Goal: Task Accomplishment & Management: Manage account settings

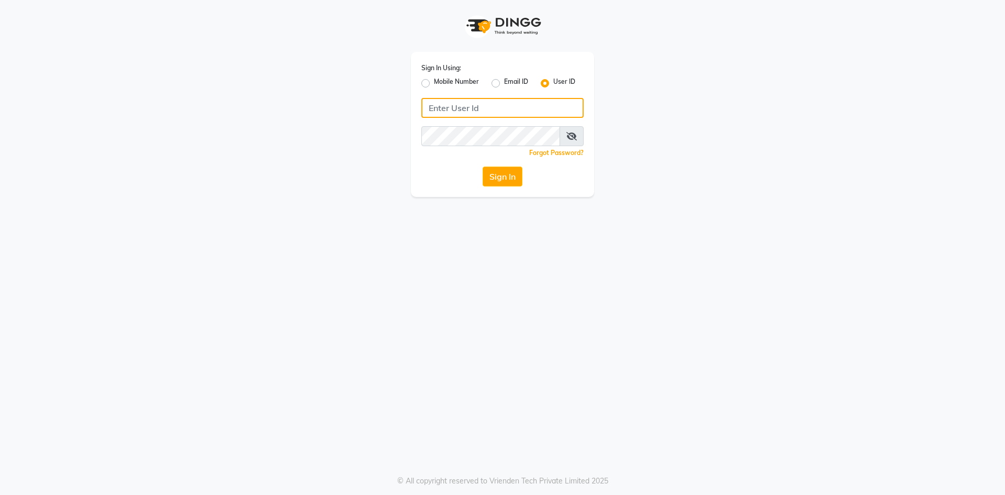
type input "islakandsudhir"
click at [553, 80] on label "User ID" at bounding box center [564, 83] width 22 height 13
click at [553, 80] on input "User ID" at bounding box center [556, 80] width 7 height 7
click at [553, 80] on label "User ID" at bounding box center [564, 83] width 22 height 13
click at [553, 80] on input "User ID" at bounding box center [556, 80] width 7 height 7
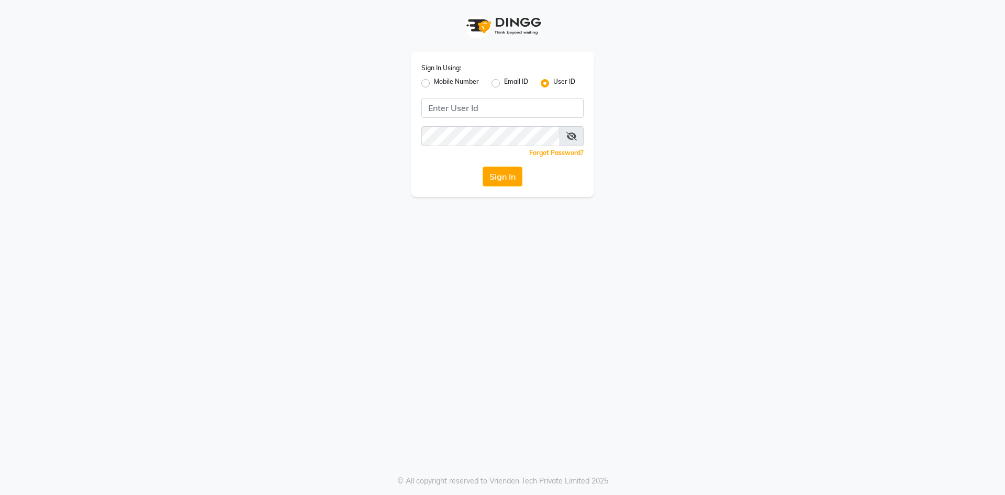
click at [553, 80] on label "User ID" at bounding box center [564, 83] width 22 height 13
click at [553, 80] on input "User ID" at bounding box center [556, 80] width 7 height 7
click at [553, 80] on label "User ID" at bounding box center [564, 83] width 22 height 13
click at [553, 80] on input "User ID" at bounding box center [556, 80] width 7 height 7
click at [481, 109] on input "Username" at bounding box center [503, 108] width 162 height 20
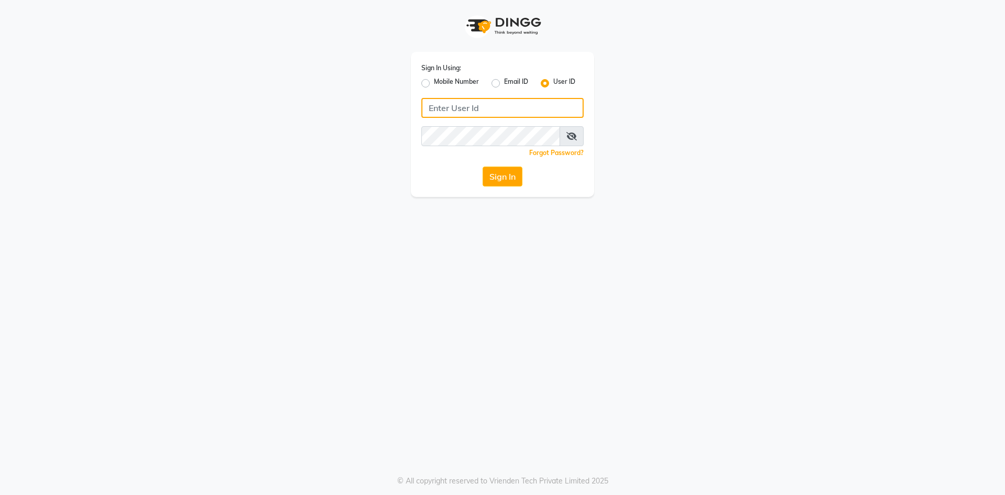
type input "islakandsudhir"
click at [509, 184] on button "Sign In" at bounding box center [503, 177] width 40 height 20
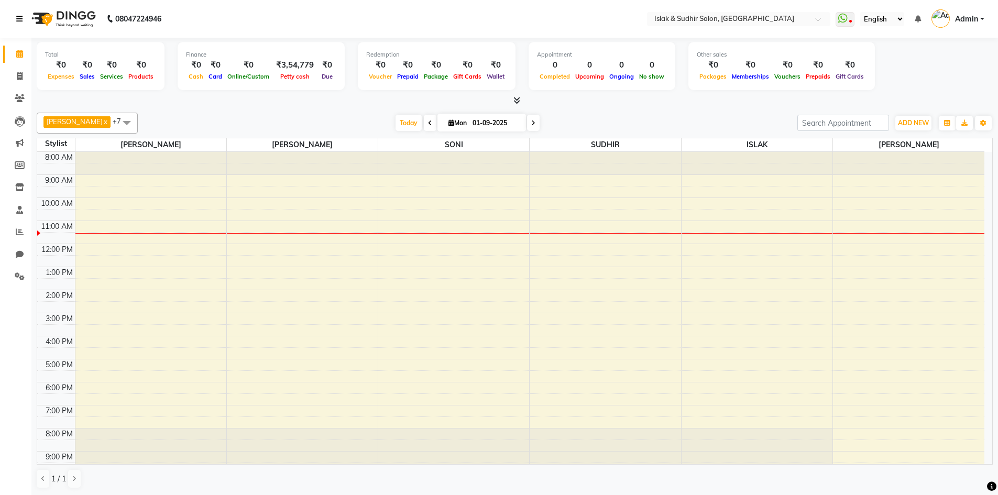
click at [22, 19] on icon at bounding box center [19, 18] width 6 height 7
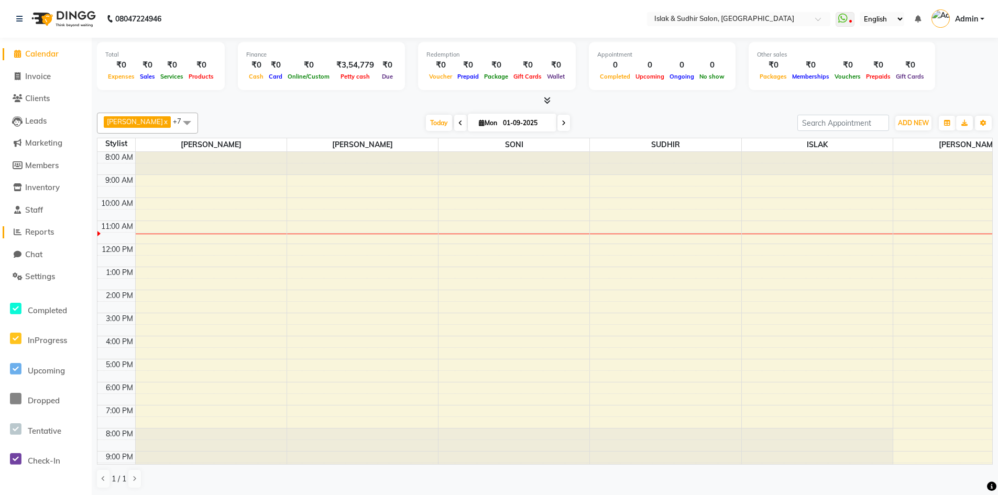
click at [41, 233] on span "Reports" at bounding box center [39, 232] width 29 height 10
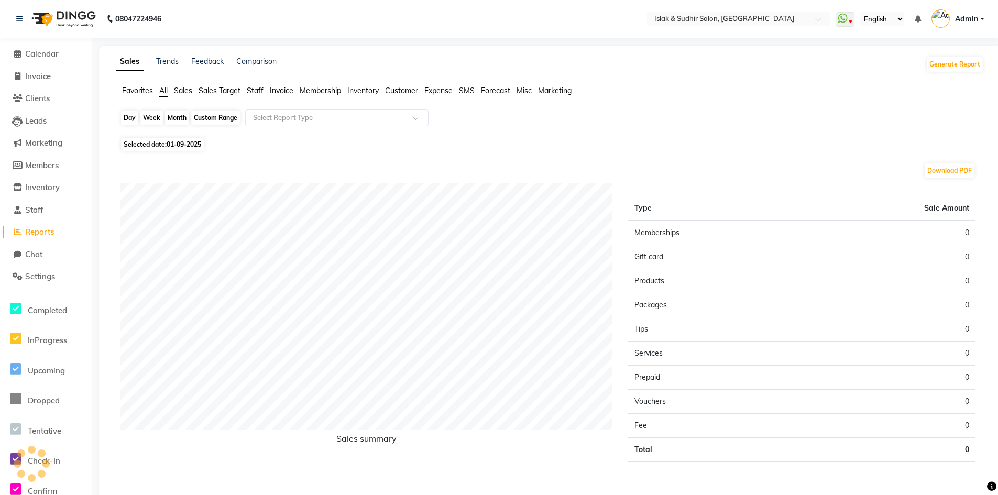
click at [123, 119] on div "Day" at bounding box center [129, 117] width 17 height 15
select select "9"
select select "2025"
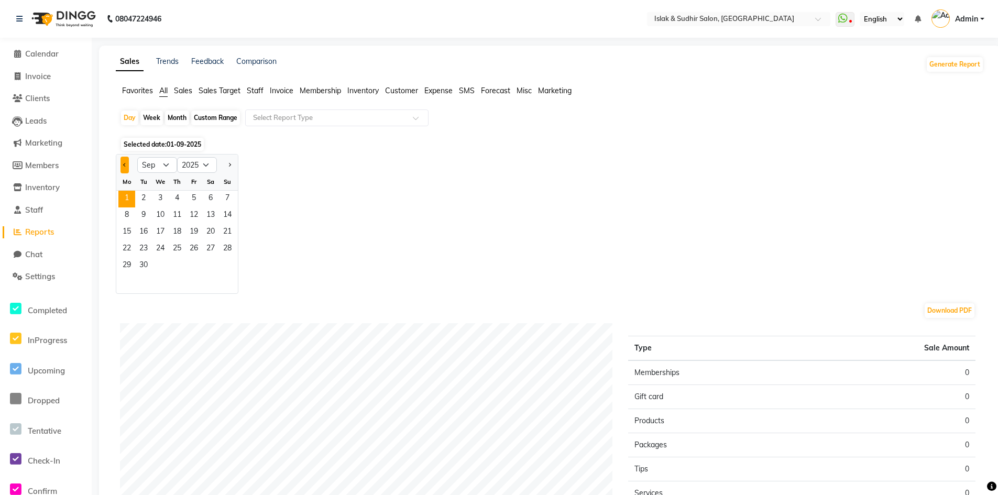
click at [127, 165] on button "Previous month" at bounding box center [124, 165] width 8 height 17
select select "8"
click at [226, 263] on span "31" at bounding box center [227, 266] width 17 height 17
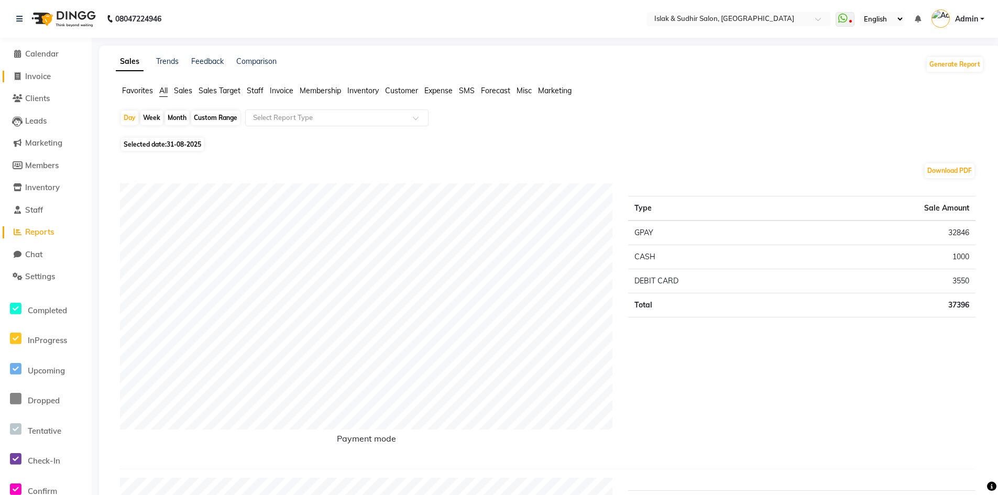
click at [39, 80] on span "Invoice" at bounding box center [38, 76] width 26 height 10
select select "7859"
select select "service"
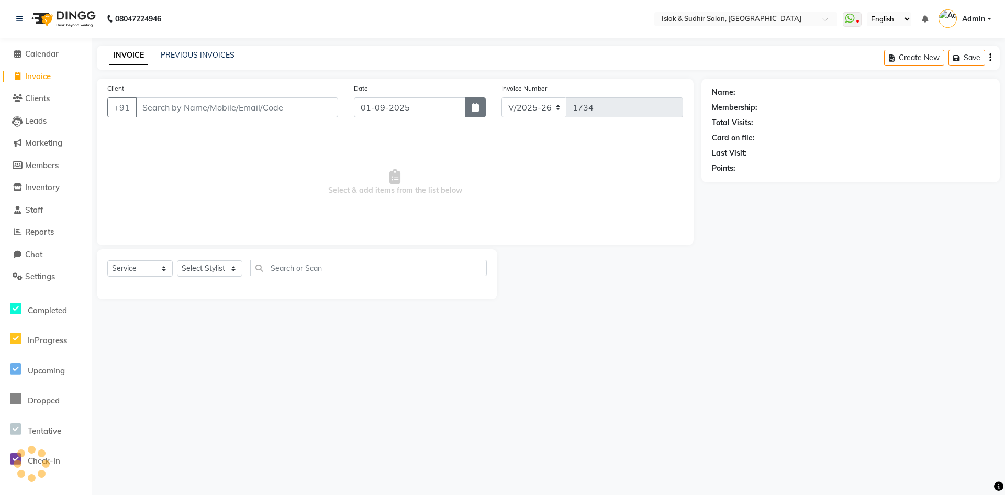
click at [466, 102] on button "button" at bounding box center [475, 107] width 21 height 20
select select "9"
select select "2025"
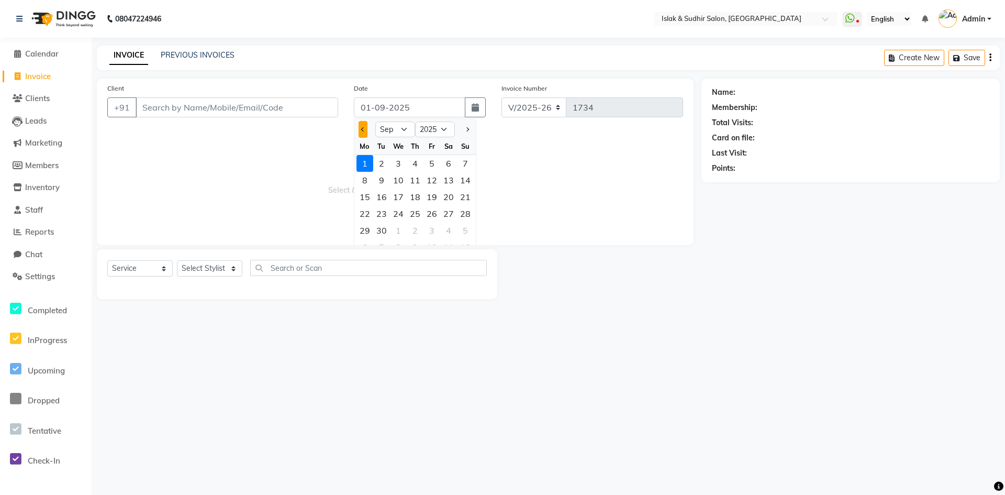
click at [362, 129] on span "Previous month" at bounding box center [363, 129] width 4 height 4
select select "8"
click at [459, 230] on div "31" at bounding box center [465, 230] width 17 height 17
type input "31-08-2025"
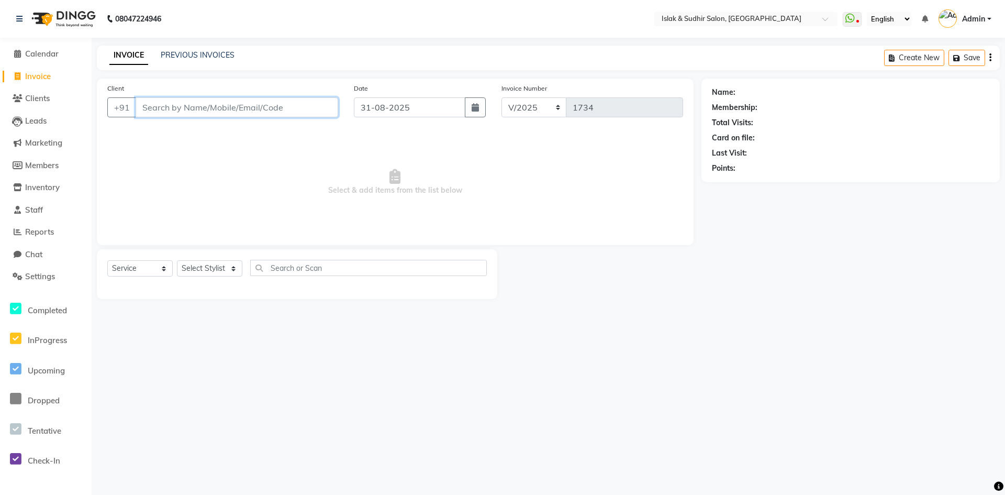
click at [279, 104] on input "Client" at bounding box center [237, 107] width 203 height 20
type input "n"
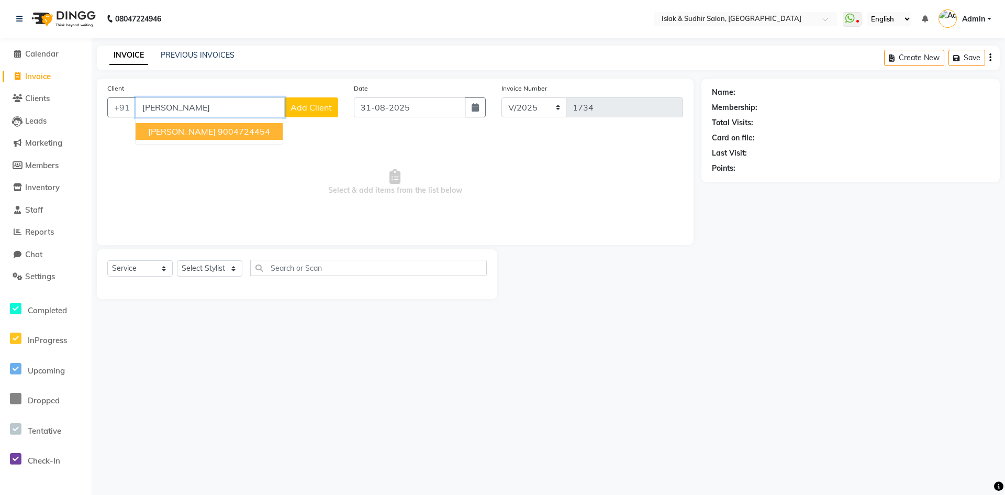
click at [232, 126] on button "NAZMA SHAIKH 9004724454" at bounding box center [209, 131] width 147 height 17
type input "9004724454"
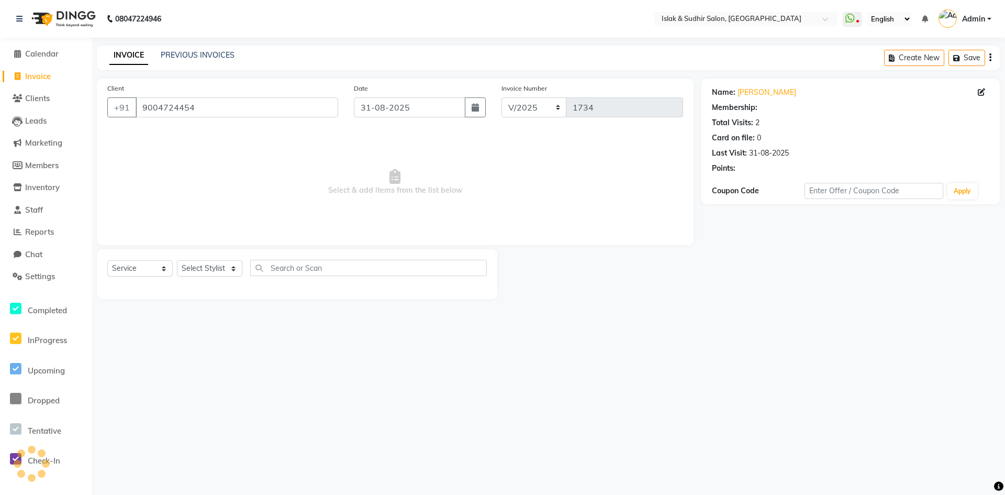
select select "1: Object"
click at [238, 268] on select "Select Stylist AAKIB AAMIR ALI DIPALI ISLAK ISLAK & SUDHIR SALON NIKITA PARVIN …" at bounding box center [209, 268] width 65 height 16
select select "70490"
click at [177, 260] on select "Select Stylist AAKIB AAMIR ALI DIPALI ISLAK ISLAK & SUDHIR SALON NIKITA PARVIN …" at bounding box center [209, 268] width 65 height 16
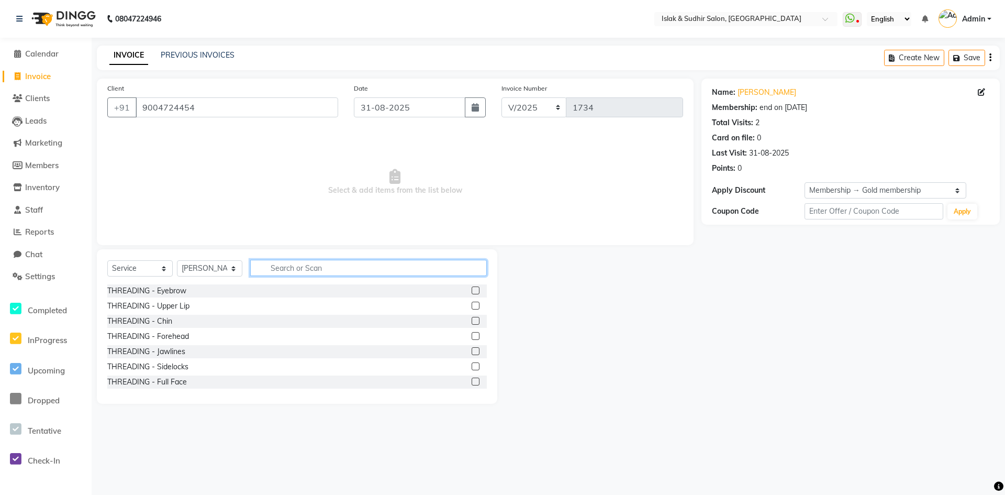
click at [275, 272] on input "text" at bounding box center [368, 268] width 237 height 16
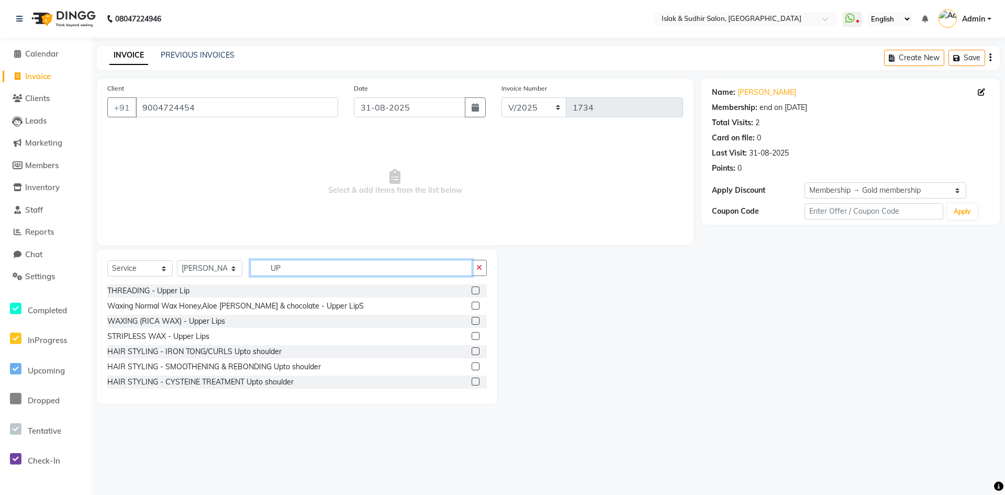
type input "U"
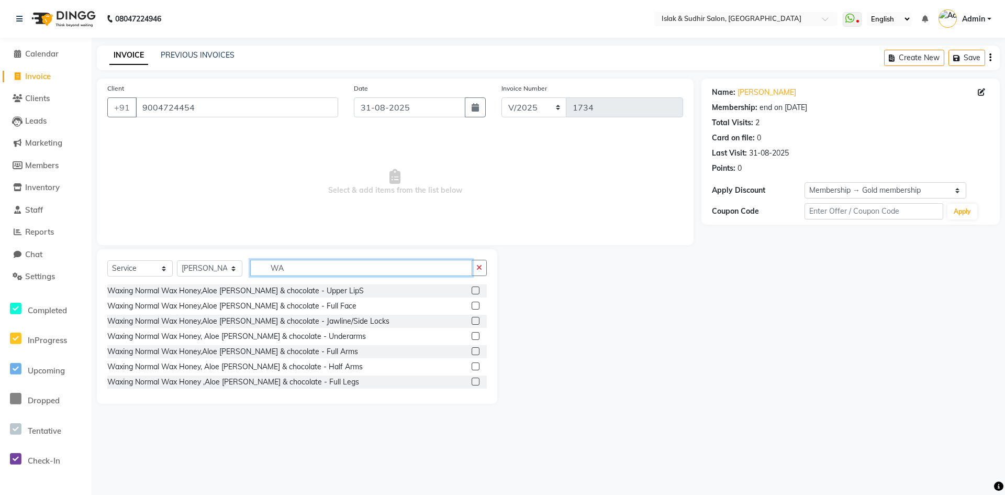
type input "W"
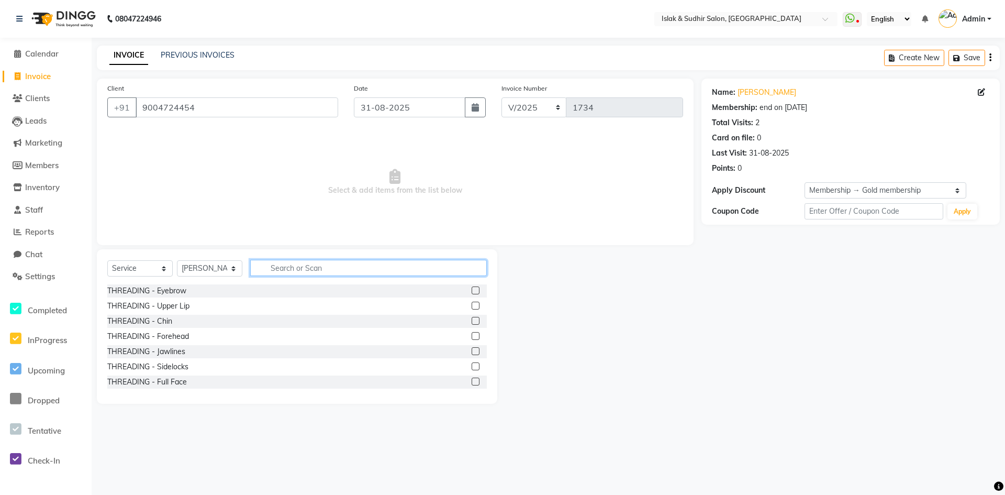
type input "E"
type input "RICA"
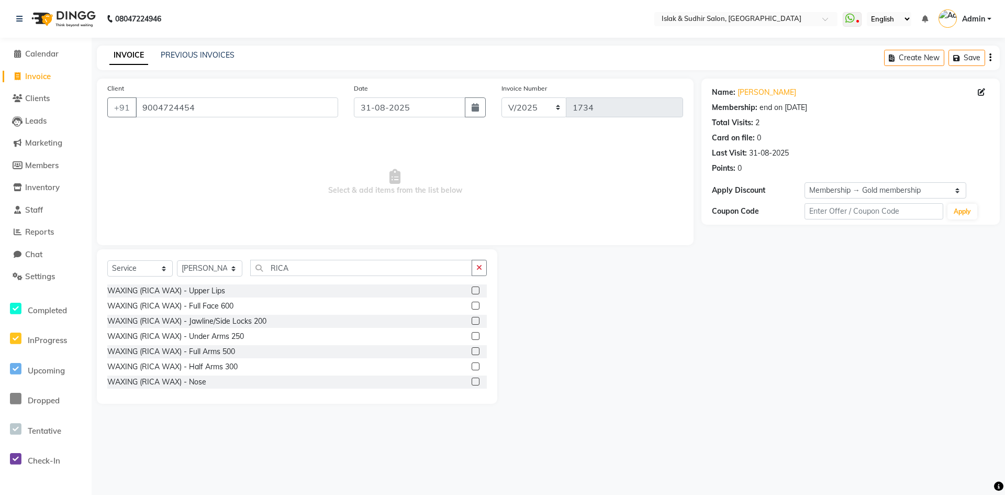
click at [472, 289] on label at bounding box center [476, 290] width 8 height 8
click at [472, 289] on input "checkbox" at bounding box center [475, 290] width 7 height 7
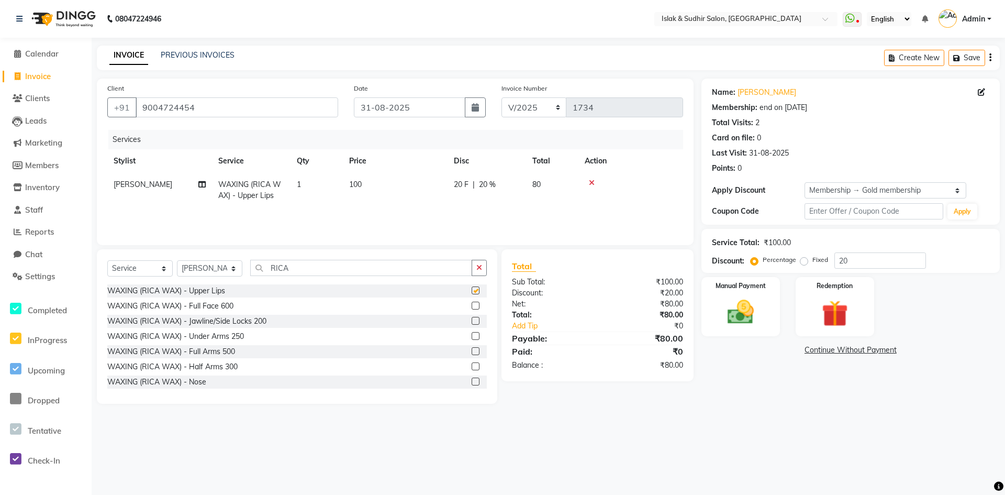
checkbox input "false"
click at [230, 272] on select "Select Stylist AAKIB AAMIR ALI DIPALI ISLAK ISLAK & SUDHIR SALON NIKITA PARVIN …" at bounding box center [209, 268] width 65 height 16
select select "70512"
click at [177, 260] on select "Select Stylist AAKIB AAMIR ALI DIPALI ISLAK ISLAK & SUDHIR SALON NIKITA PARVIN …" at bounding box center [209, 268] width 65 height 16
click at [481, 269] on icon "button" at bounding box center [480, 267] width 6 height 7
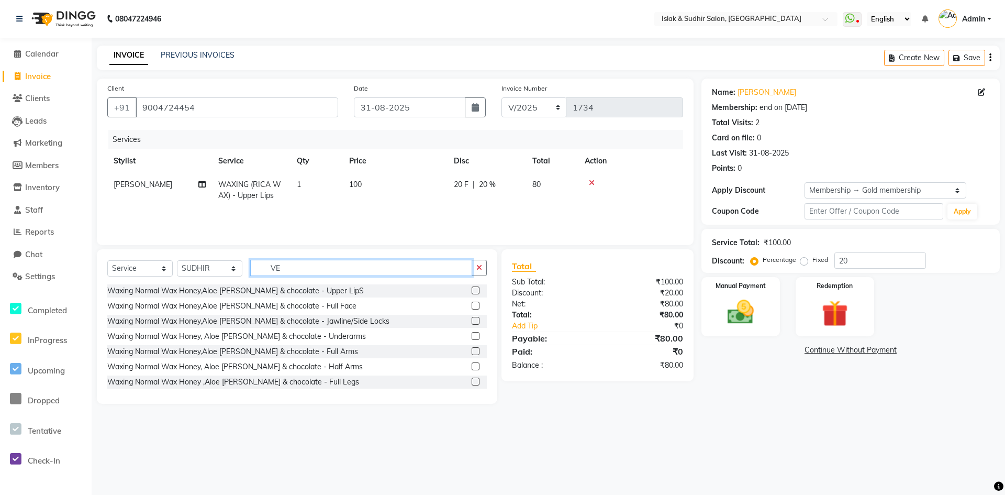
type input "V"
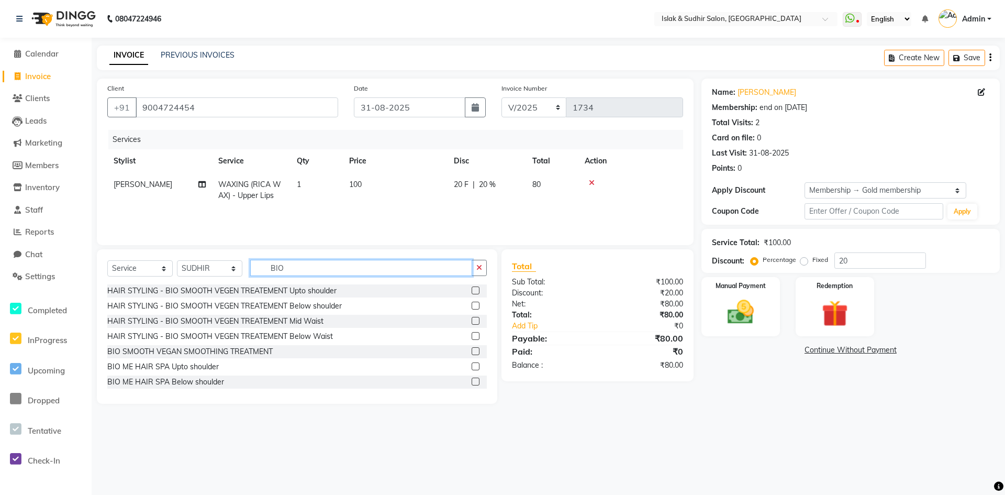
type input "BIO"
click at [472, 323] on label at bounding box center [476, 321] width 8 height 8
click at [472, 323] on input "checkbox" at bounding box center [475, 321] width 7 height 7
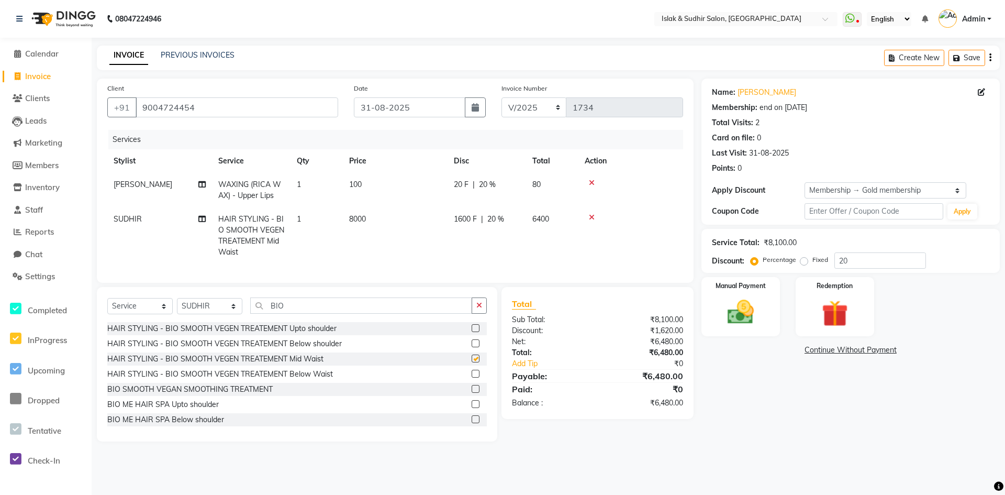
checkbox input "false"
click at [472, 347] on label at bounding box center [476, 343] width 8 height 8
click at [472, 347] on input "checkbox" at bounding box center [475, 343] width 7 height 7
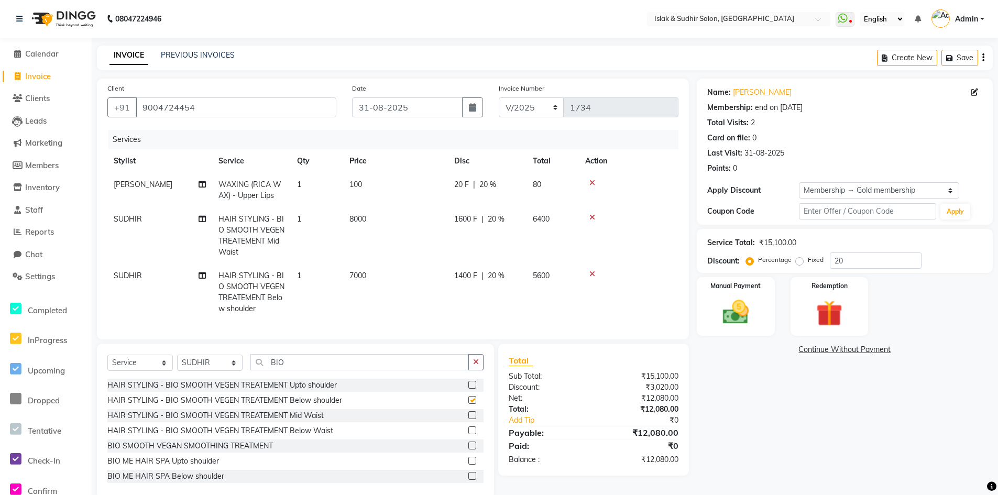
checkbox input "false"
click at [593, 218] on icon at bounding box center [592, 217] width 6 height 7
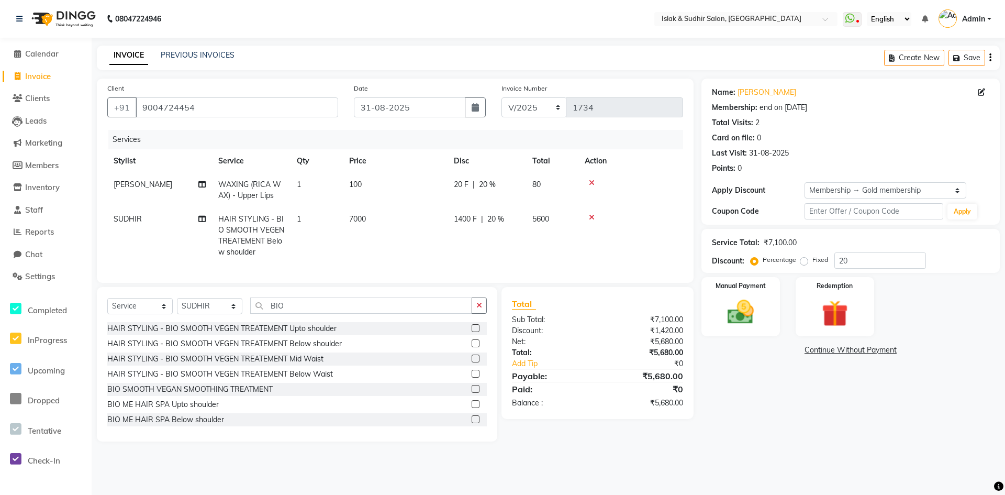
click at [496, 218] on span "20 %" at bounding box center [496, 219] width 17 height 11
select select "70512"
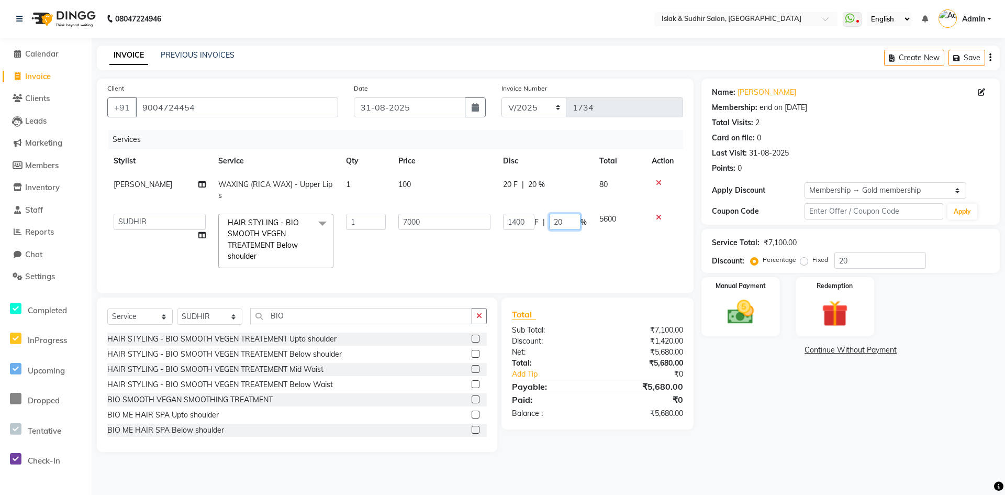
click at [567, 225] on input "20" at bounding box center [564, 222] width 31 height 16
type input "2"
type input "30"
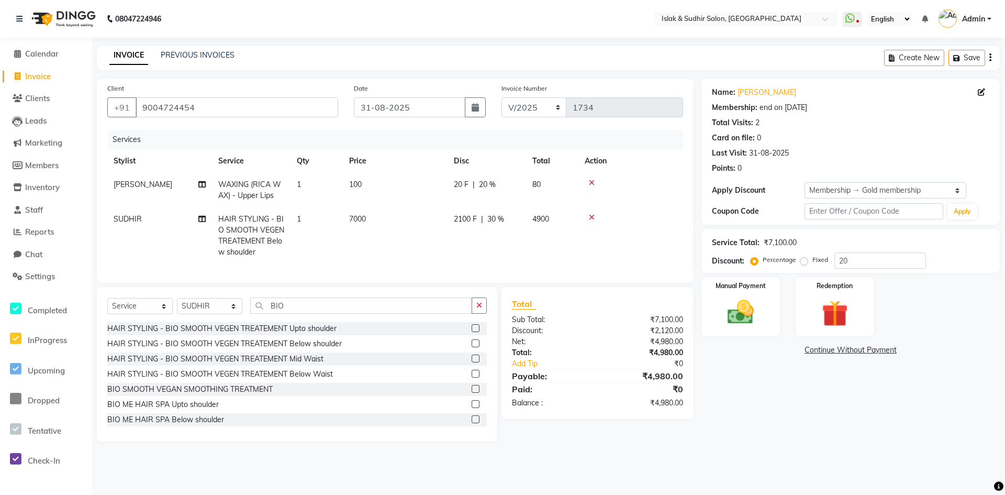
click at [916, 441] on div "Name: Nazma Shaikh Membership: end on 24-08-2026 Total Visits: 2 Card on file: …" at bounding box center [855, 260] width 306 height 363
click at [498, 219] on span "30 %" at bounding box center [496, 219] width 17 height 11
select select "70512"
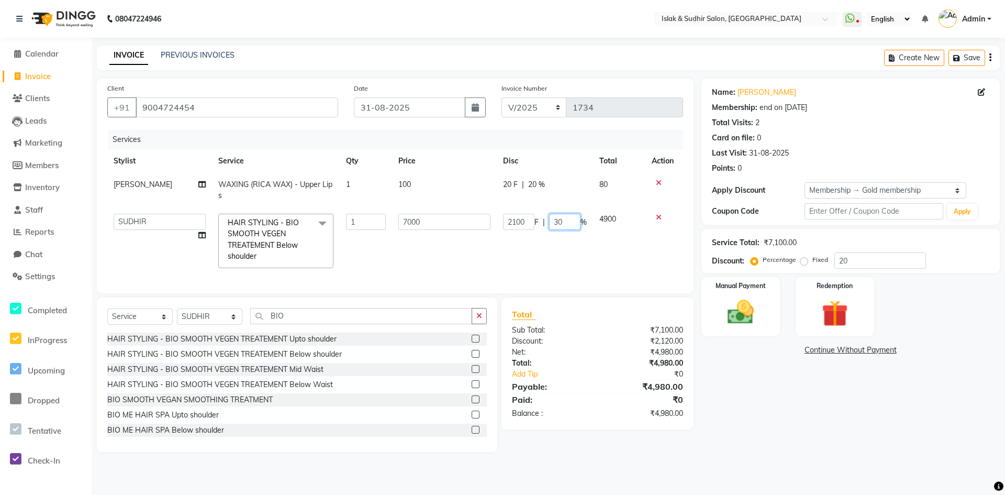
click at [562, 222] on input "30" at bounding box center [564, 222] width 31 height 16
type input "3"
type input "25"
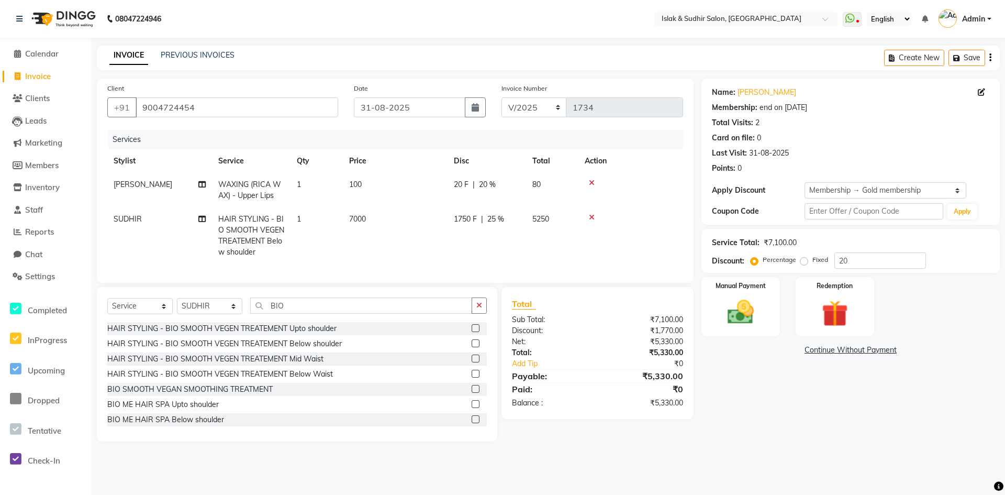
click at [751, 391] on div "Name: Nazma Shaikh Membership: end on 24-08-2026 Total Visits: 2 Card on file: …" at bounding box center [855, 260] width 306 height 363
click at [495, 220] on span "25 %" at bounding box center [496, 219] width 17 height 11
select select "70512"
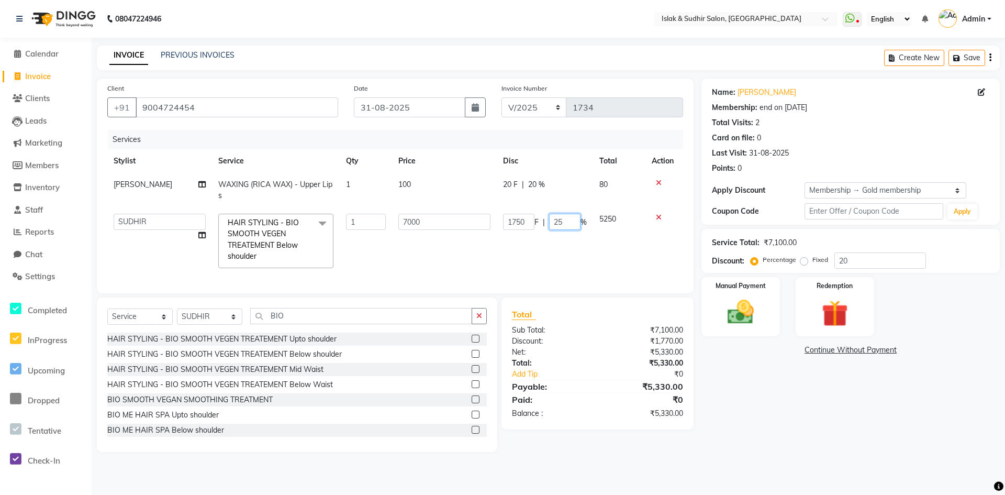
click at [564, 223] on input "25" at bounding box center [564, 222] width 31 height 16
type input "20"
click at [812, 402] on div "Name: Nazma Shaikh Membership: end on 24-08-2026 Total Visits: 2 Card on file: …" at bounding box center [855, 265] width 306 height 373
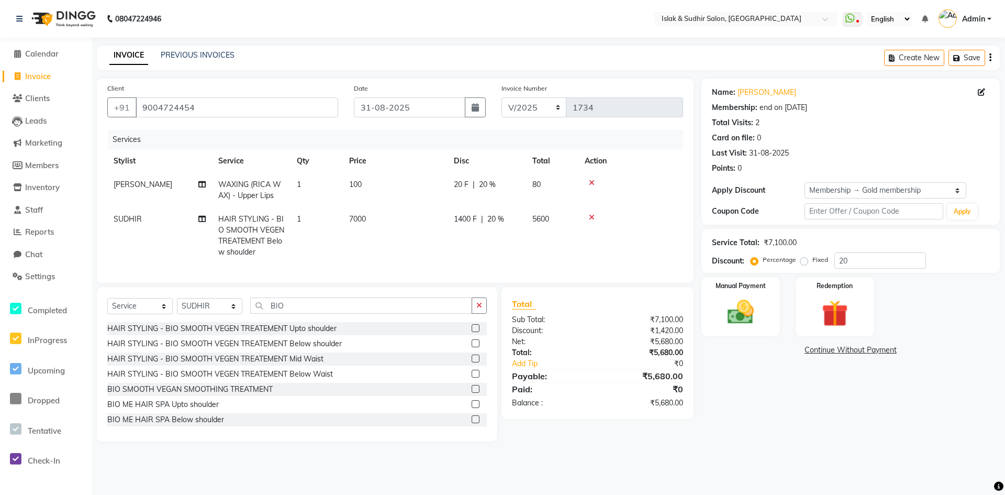
click at [494, 217] on span "20 %" at bounding box center [496, 219] width 17 height 11
select select "70512"
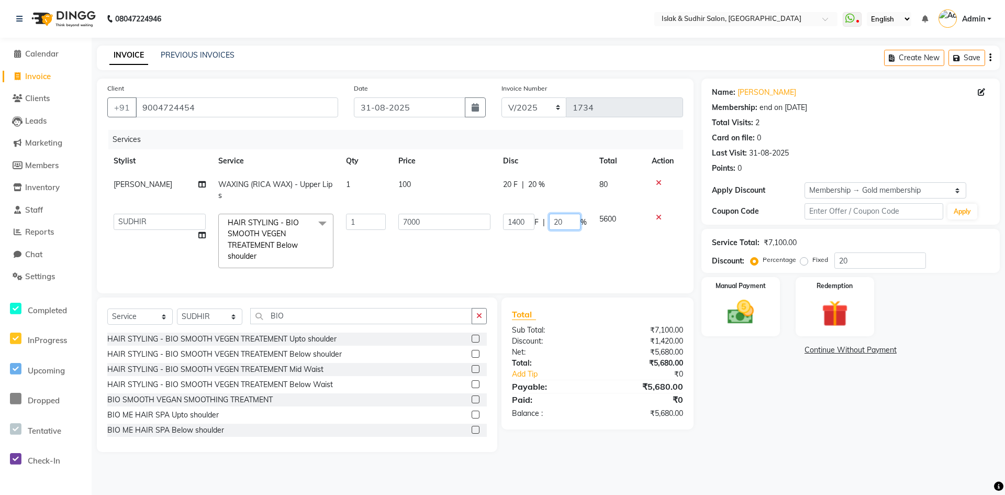
click at [565, 221] on input "20" at bounding box center [564, 222] width 31 height 16
type input "2"
type input "22"
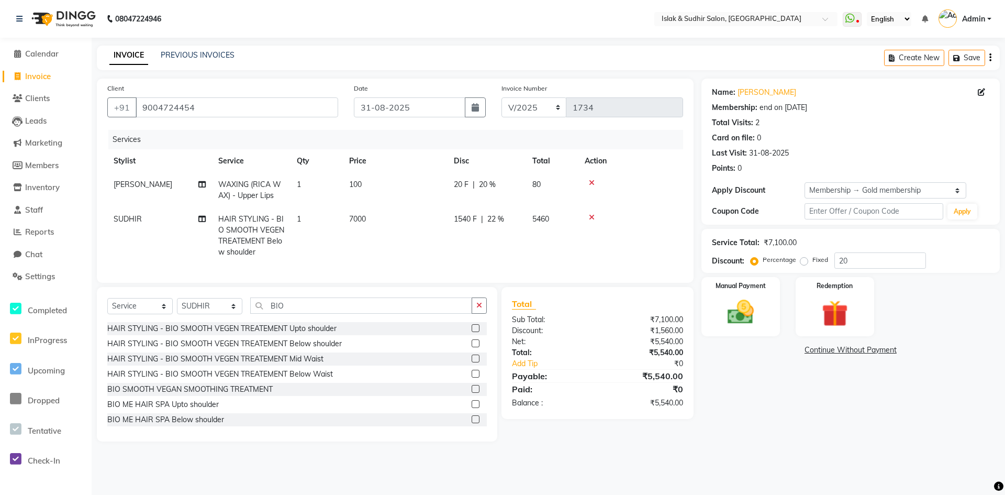
click at [744, 358] on div "Name: Nazma Shaikh Membership: end on 24-08-2026 Total Visits: 2 Card on file: …" at bounding box center [855, 260] width 306 height 363
click at [496, 220] on span "22 %" at bounding box center [496, 219] width 17 height 11
select select "70512"
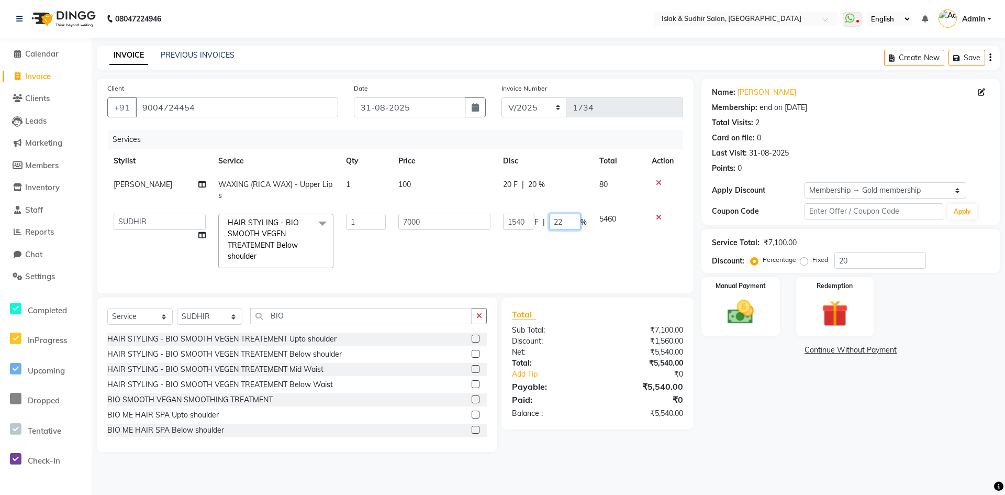
click at [567, 220] on input "22" at bounding box center [564, 222] width 31 height 16
type input "2"
type input "15"
click at [743, 390] on div "Name: Nazma Shaikh Membership: end on 24-08-2026 Total Visits: 2 Card on file: …" at bounding box center [855, 265] width 306 height 373
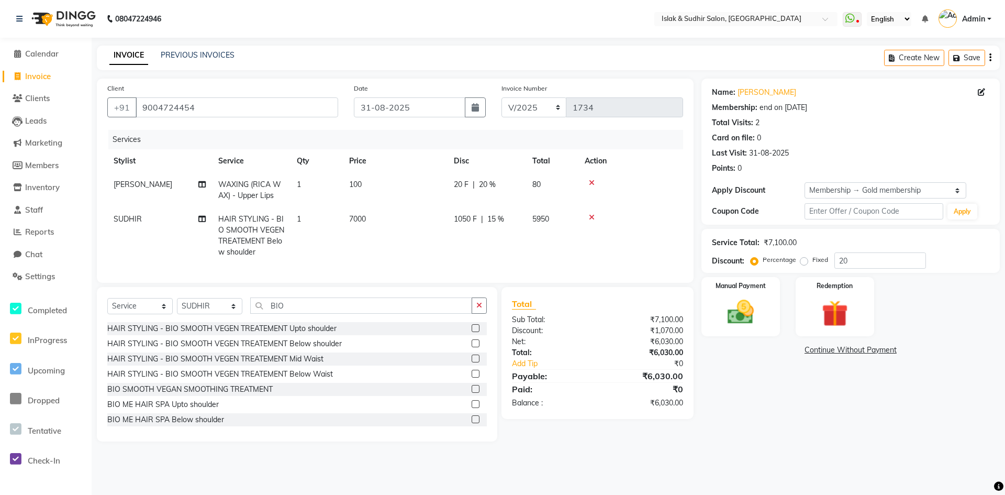
click at [496, 222] on span "15 %" at bounding box center [496, 219] width 17 height 11
select select "70512"
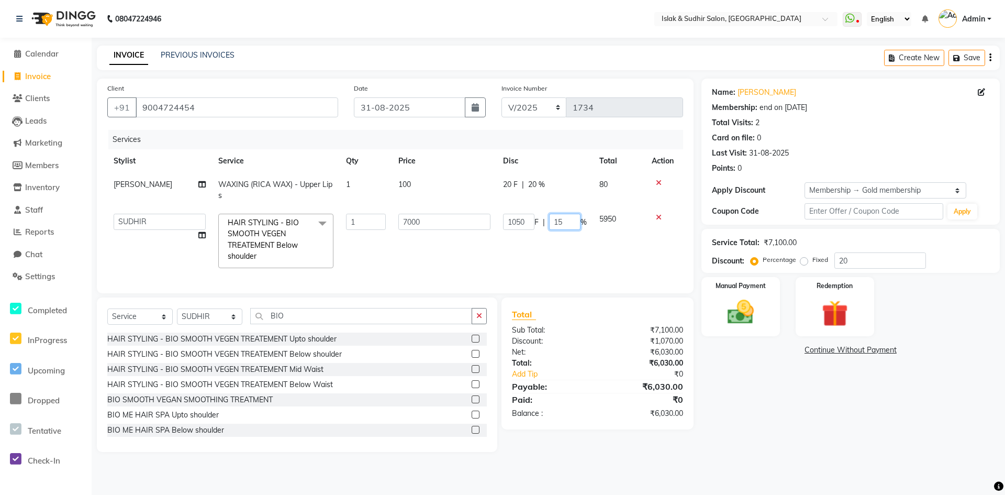
click at [568, 219] on input "15" at bounding box center [564, 222] width 31 height 16
type input "1"
type input "28"
click at [877, 422] on div "Name: Nazma Shaikh Membership: end on 24-08-2026 Total Visits: 2 Card on file: …" at bounding box center [855, 265] width 306 height 373
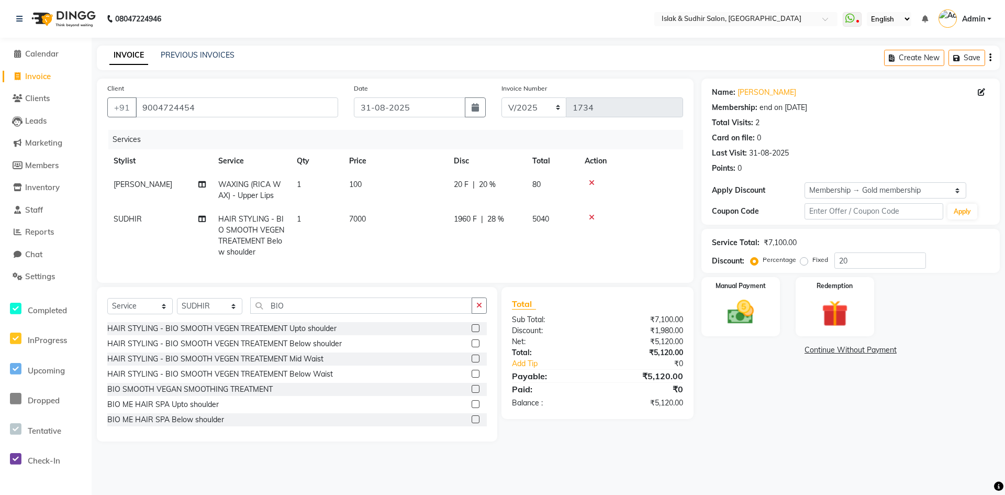
click at [494, 217] on span "28 %" at bounding box center [496, 219] width 17 height 11
select select "70512"
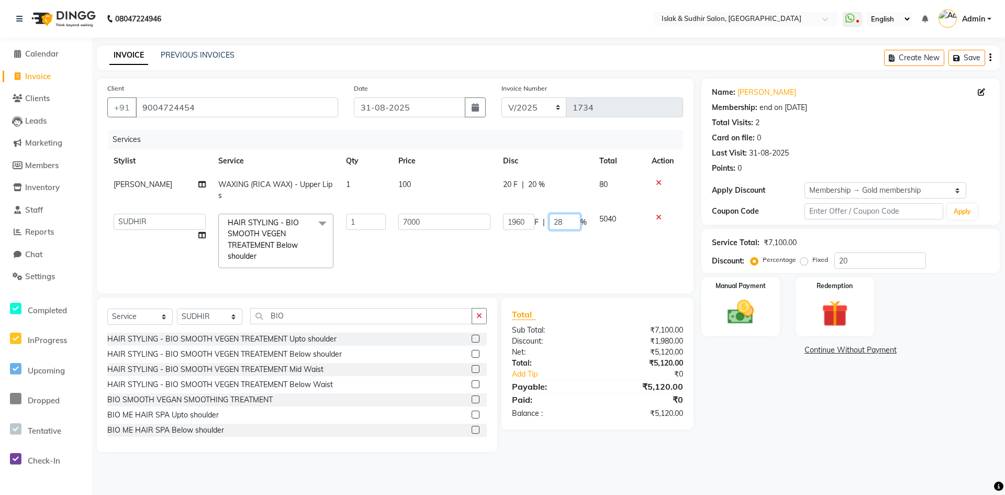
click at [569, 222] on input "28" at bounding box center [564, 222] width 31 height 16
type input "29"
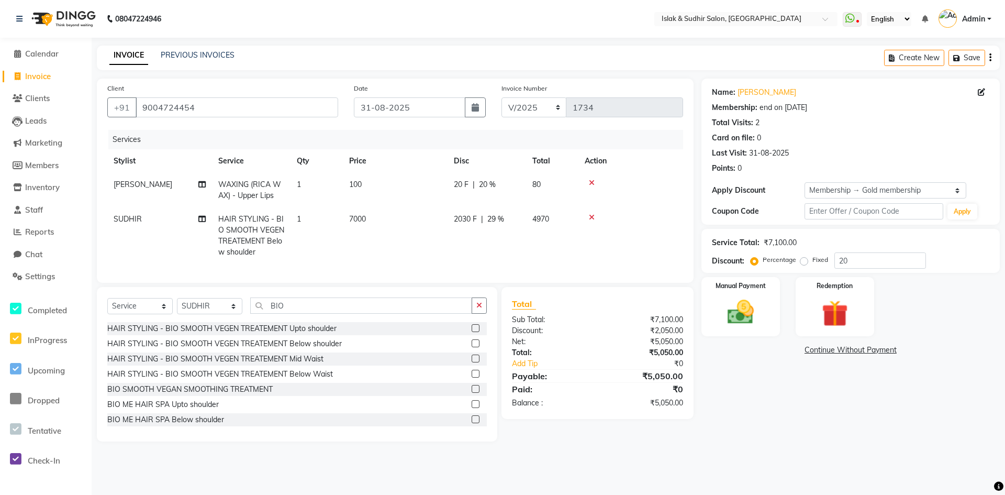
click at [694, 400] on div "Total Sub Total: ₹7,100.00 Discount: ₹2,050.00 Net: ₹5,050.00 Total: ₹5,050.00 …" at bounding box center [599, 364] width 204 height 154
click at [353, 216] on span "7000" at bounding box center [357, 218] width 17 height 9
select select "70512"
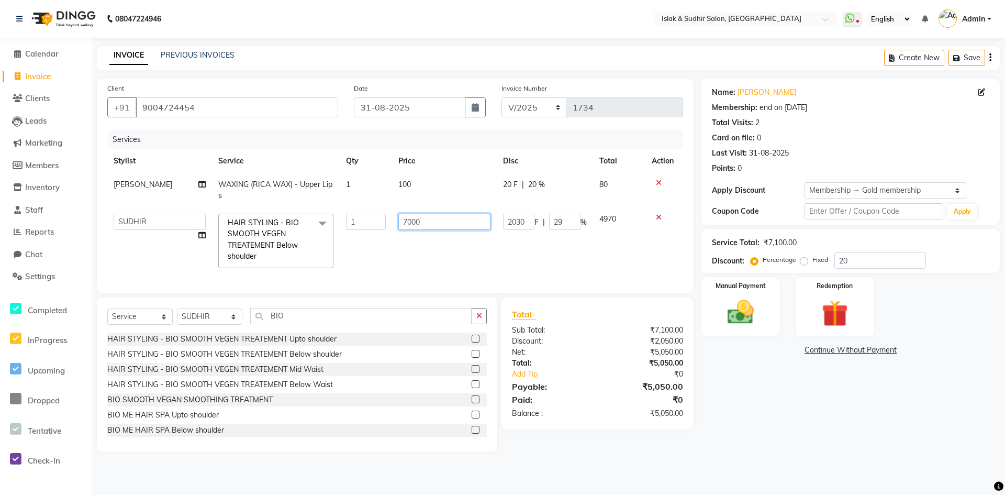
click at [408, 219] on input "7000" at bounding box center [444, 222] width 92 height 16
type input "5000"
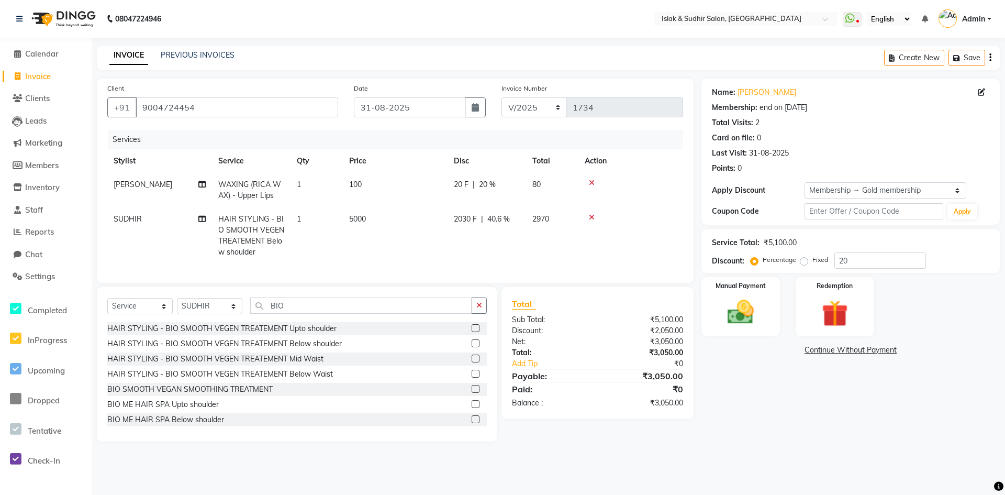
click at [507, 217] on span "40.6 %" at bounding box center [499, 219] width 23 height 11
select select "70512"
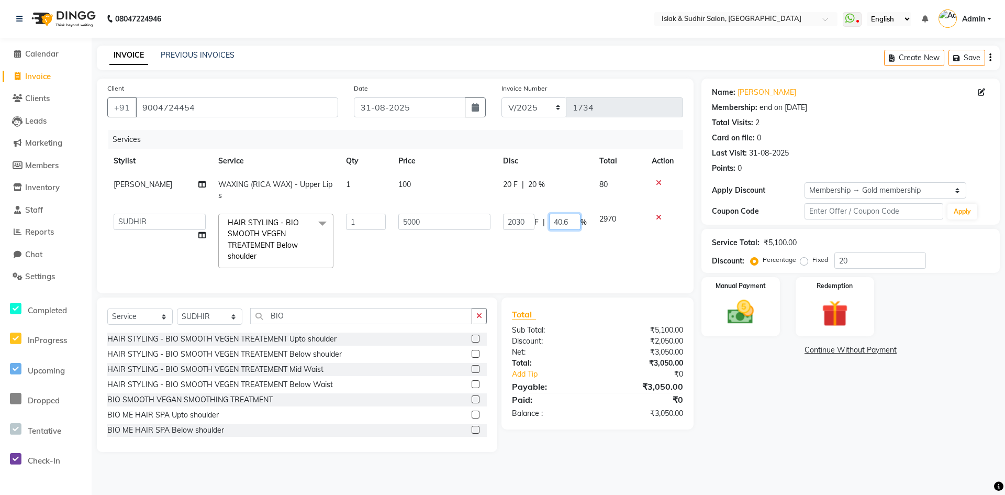
click at [568, 220] on input "40.6" at bounding box center [564, 222] width 31 height 16
type input "4"
type input "0"
click at [782, 460] on main "INVOICE PREVIOUS INVOICES Create New Save Client +91 9004724454 Date 31-08-2025…" at bounding box center [549, 257] width 914 height 422
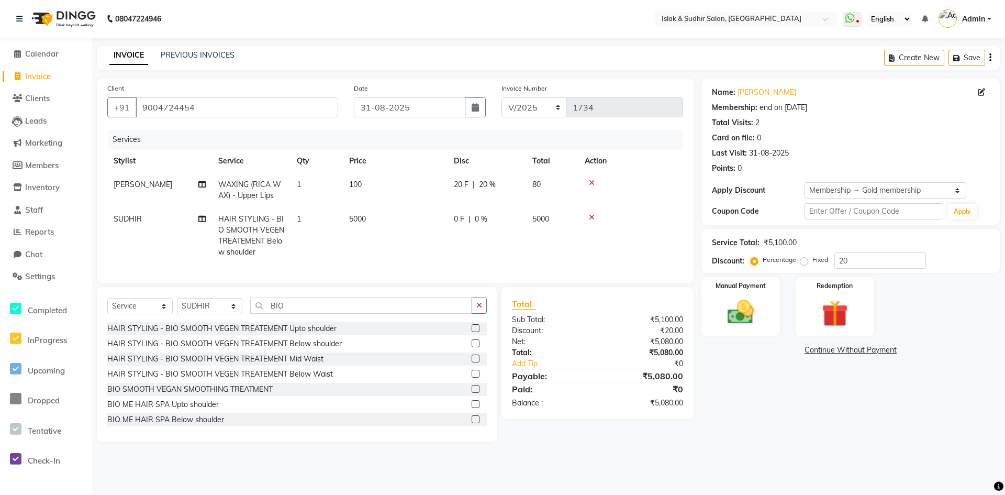
drag, startPoint x: 484, startPoint y: 318, endPoint x: 470, endPoint y: 317, distance: 14.2
click at [484, 314] on button "button" at bounding box center [479, 305] width 15 height 16
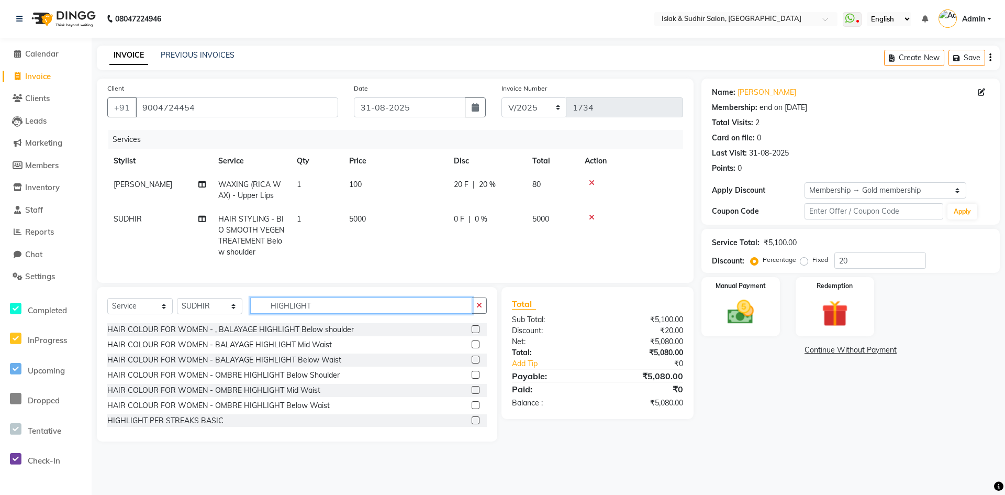
scroll to position [157, 0]
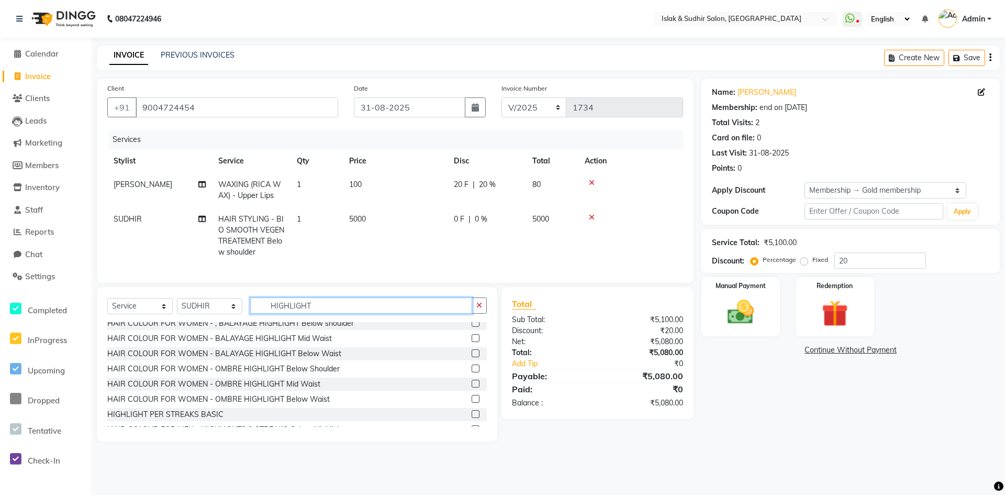
type input "HIGHLIGHT"
click at [472, 418] on label at bounding box center [476, 414] width 8 height 8
click at [472, 418] on input "checkbox" at bounding box center [475, 414] width 7 height 7
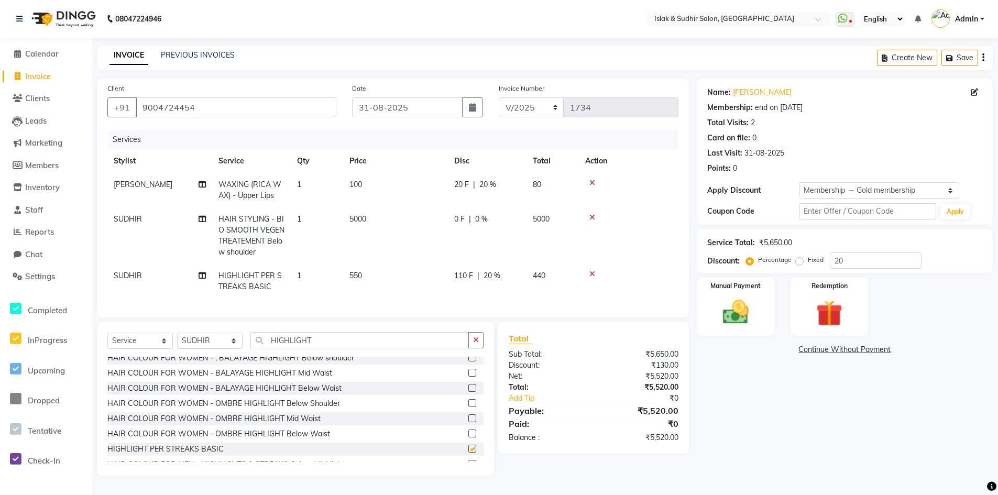
checkbox input "false"
click at [298, 276] on span "1" at bounding box center [299, 275] width 4 height 9
select select "70512"
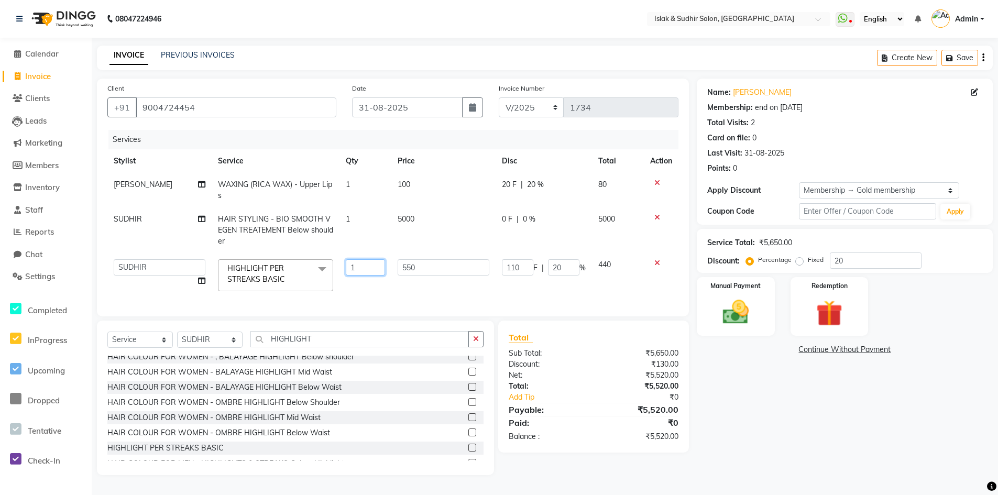
click at [378, 267] on input "1" at bounding box center [366, 267] width 40 height 16
type input "6"
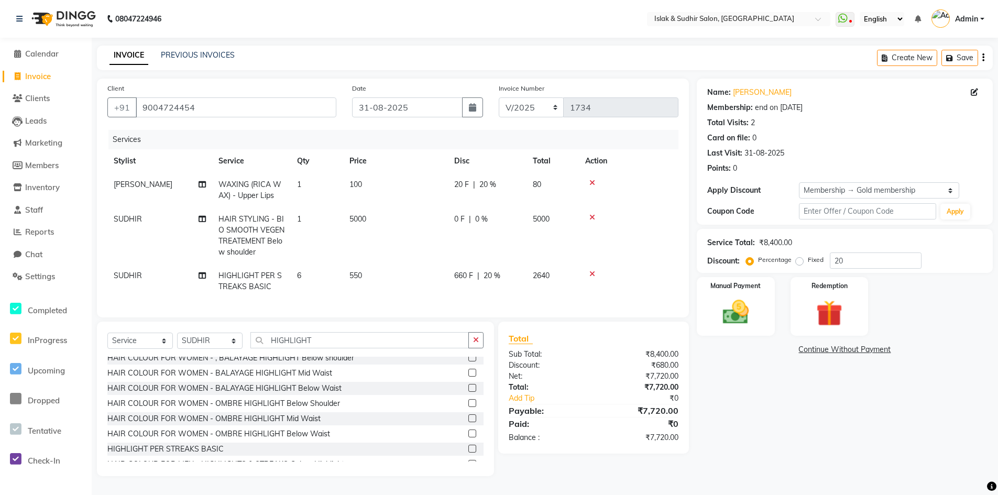
click at [766, 409] on div "Name: Nazma Shaikh Membership: end on 24-08-2026 Total Visits: 2 Card on file: …" at bounding box center [848, 277] width 304 height 397
drag, startPoint x: 749, startPoint y: 314, endPoint x: 746, endPoint y: 324, distance: 10.3
click at [748, 314] on img at bounding box center [735, 311] width 45 height 31
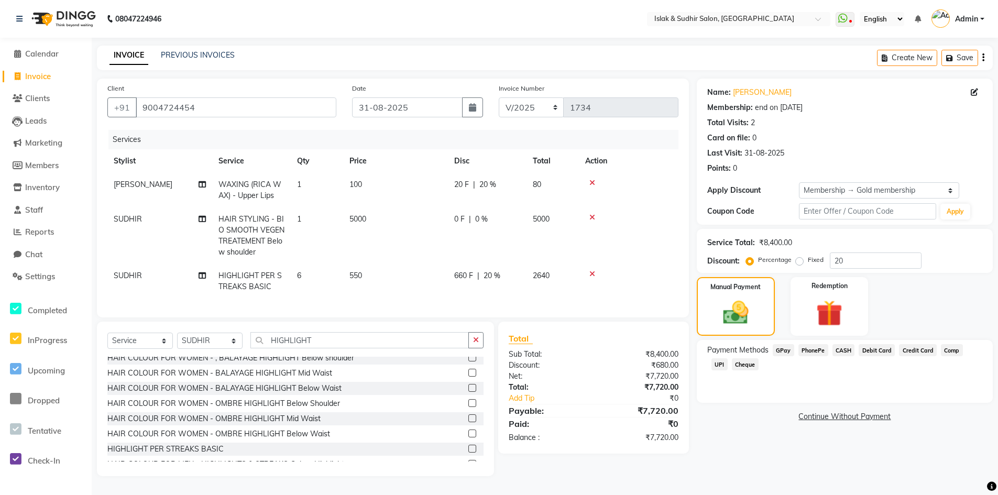
click at [787, 349] on span "GPay" at bounding box center [782, 350] width 21 height 12
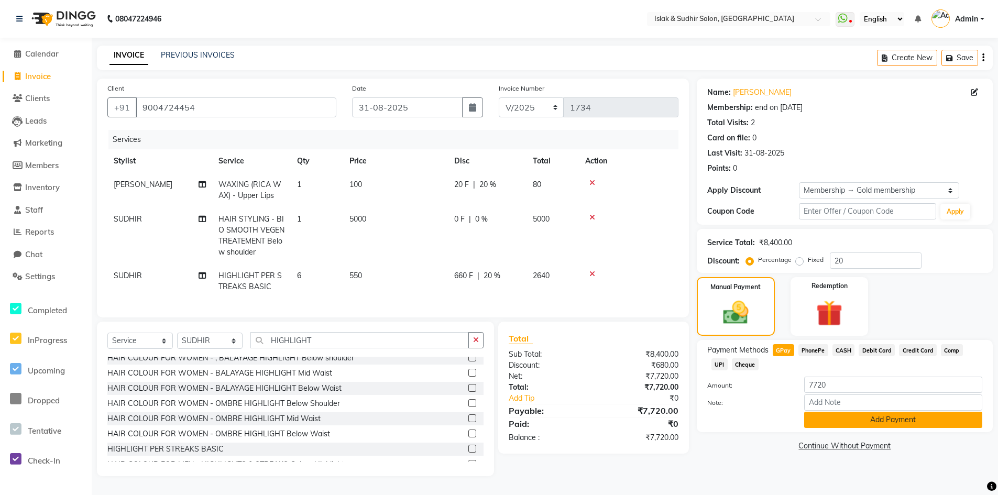
click at [871, 425] on button "Add Payment" at bounding box center [893, 420] width 178 height 16
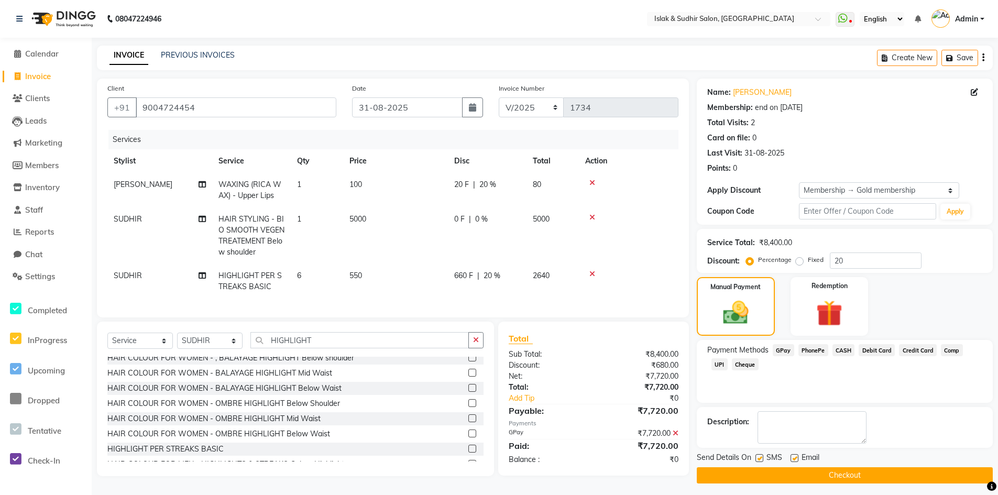
click at [851, 479] on button "Checkout" at bounding box center [844, 475] width 296 height 16
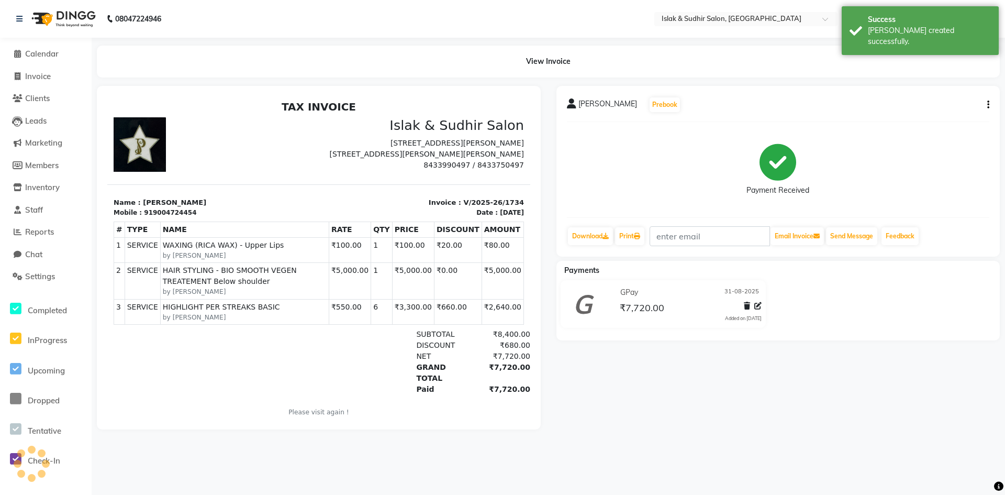
click at [813, 464] on div "08047224946 Select Location × Islak & Sudhir Salon, Vikhroli WhatsApp Status ✕ …" at bounding box center [502, 247] width 1005 height 495
click at [51, 77] on span "Invoice" at bounding box center [38, 76] width 26 height 10
select select "7859"
select select "service"
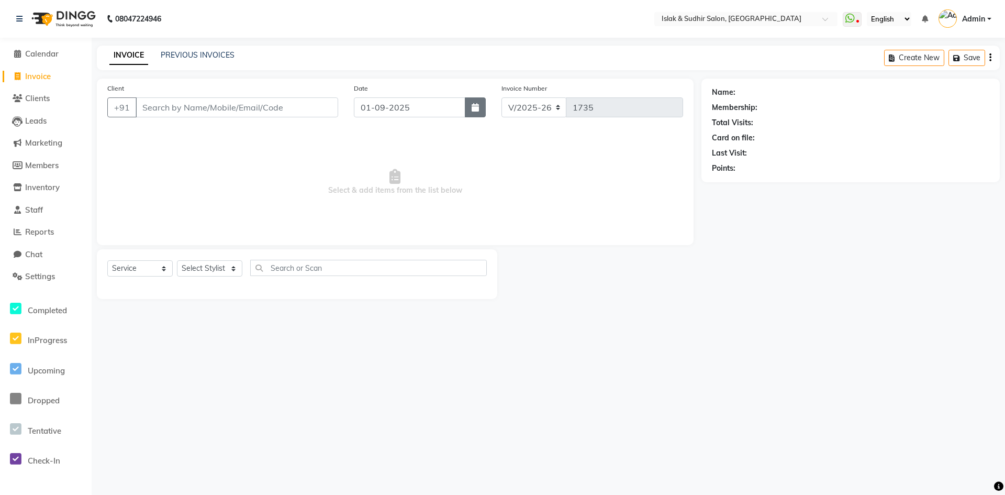
click at [475, 110] on icon "button" at bounding box center [475, 107] width 7 height 8
select select "9"
select select "2025"
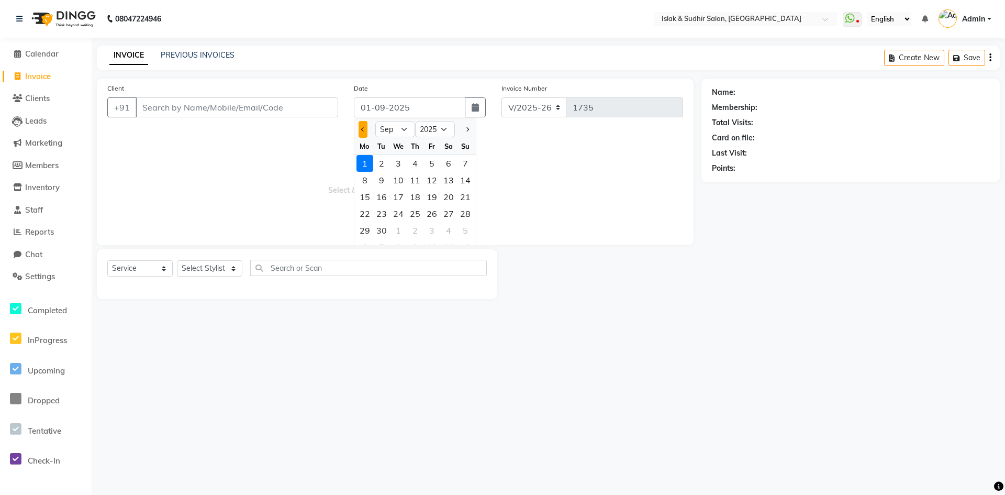
click at [360, 127] on button "Previous month" at bounding box center [363, 129] width 9 height 17
select select "8"
click at [462, 229] on div "31" at bounding box center [465, 230] width 17 height 17
type input "31-08-2025"
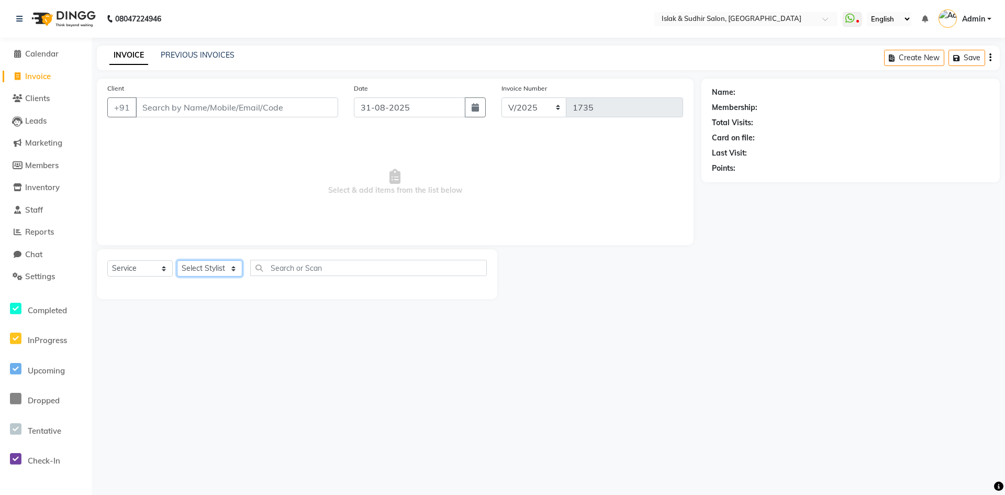
click at [206, 268] on select "Select Stylist AAKIB AAMIR ALI DIPALI ISLAK ISLAK & SUDHIR SALON NIKITA PARVIN …" at bounding box center [209, 268] width 65 height 16
click at [148, 272] on select "Select Service Product Membership Package Voucher Prepaid Gift Card" at bounding box center [139, 268] width 65 height 16
select select "membership"
click at [107, 260] on select "Select Service Product Membership Package Voucher Prepaid Gift Card" at bounding box center [139, 268] width 65 height 16
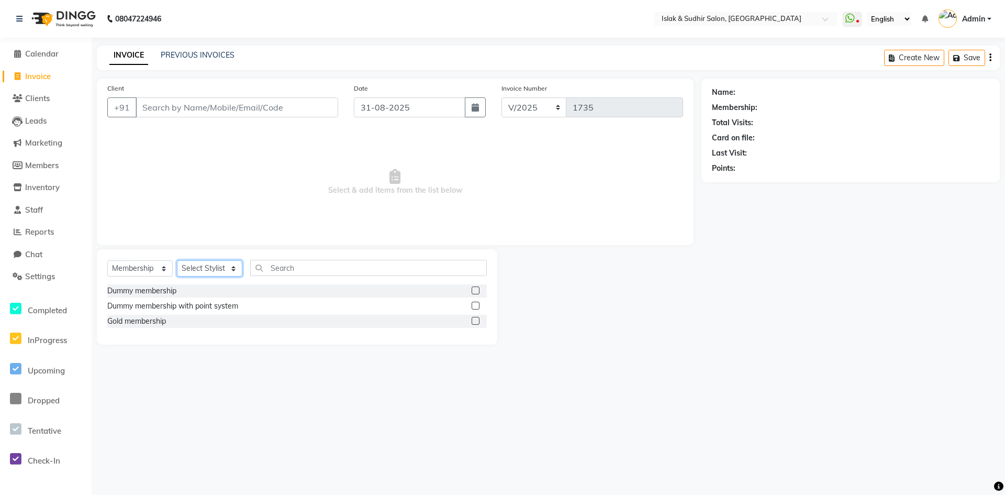
click at [236, 264] on select "Select Stylist AAKIB AAMIR ALI DIPALI ISLAK ISLAK & SUDHIR SALON NIKITA PARVIN …" at bounding box center [209, 268] width 65 height 16
select select "70514"
click at [177, 260] on select "Select Stylist AAKIB AAMIR ALI DIPALI ISLAK ISLAK & SUDHIR SALON NIKITA PARVIN …" at bounding box center [209, 268] width 65 height 16
click at [296, 270] on input "text" at bounding box center [368, 268] width 237 height 16
click at [476, 320] on label at bounding box center [476, 321] width 8 height 8
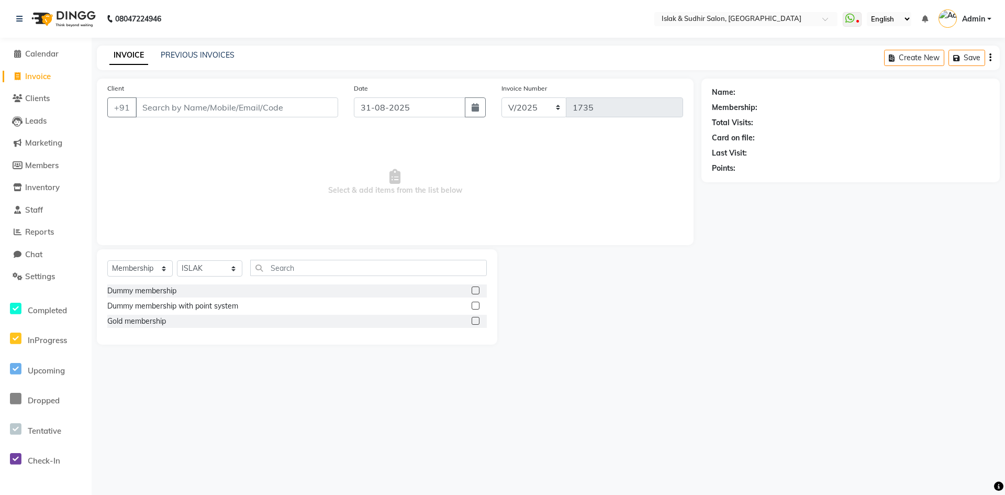
click at [476, 320] on input "checkbox" at bounding box center [475, 321] width 7 height 7
select select "select"
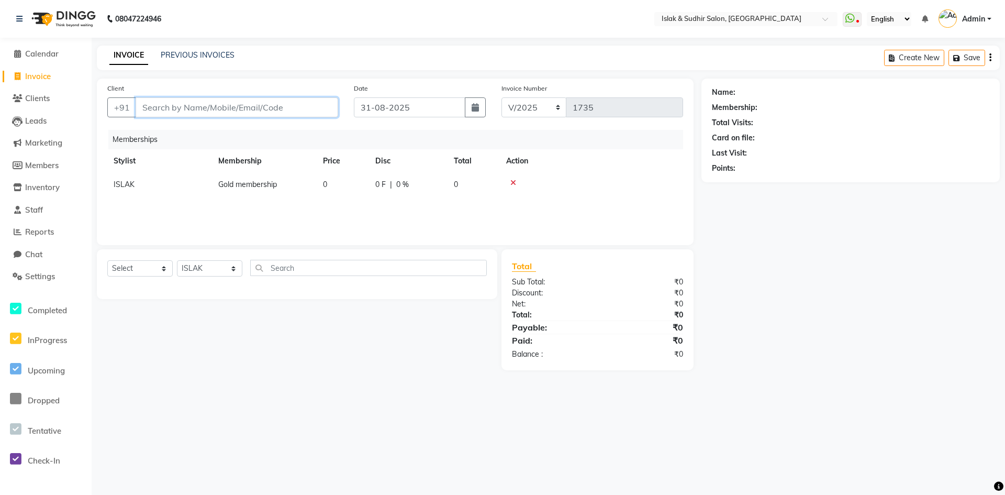
click at [160, 109] on input "Client" at bounding box center [237, 107] width 203 height 20
type input "A"
type input "9004766172"
click at [316, 110] on span "Add Client" at bounding box center [311, 107] width 41 height 10
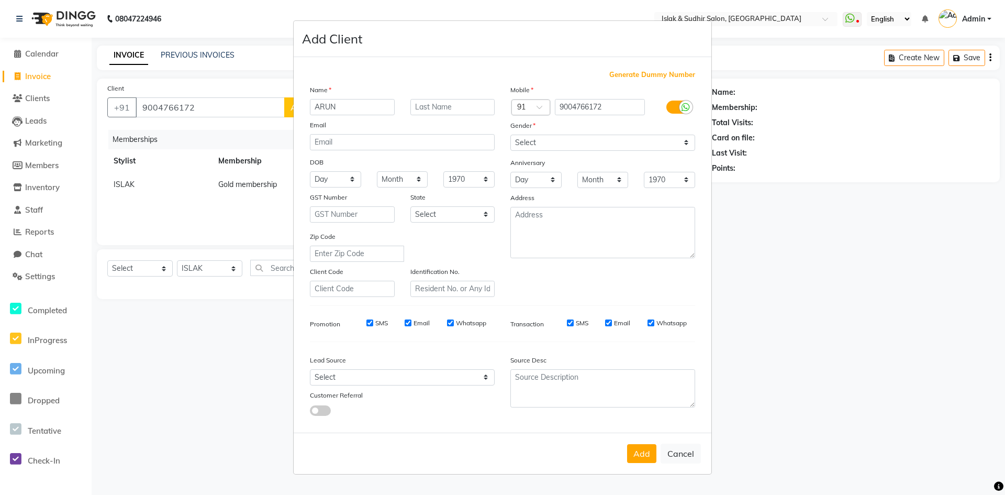
type input "ARUN"
type input "[PERSON_NAME]"
click at [579, 146] on select "Select Male Female Other Prefer Not To Say" at bounding box center [603, 143] width 185 height 16
select select "male"
click at [511, 135] on select "Select Male Female Other Prefer Not To Say" at bounding box center [603, 143] width 185 height 16
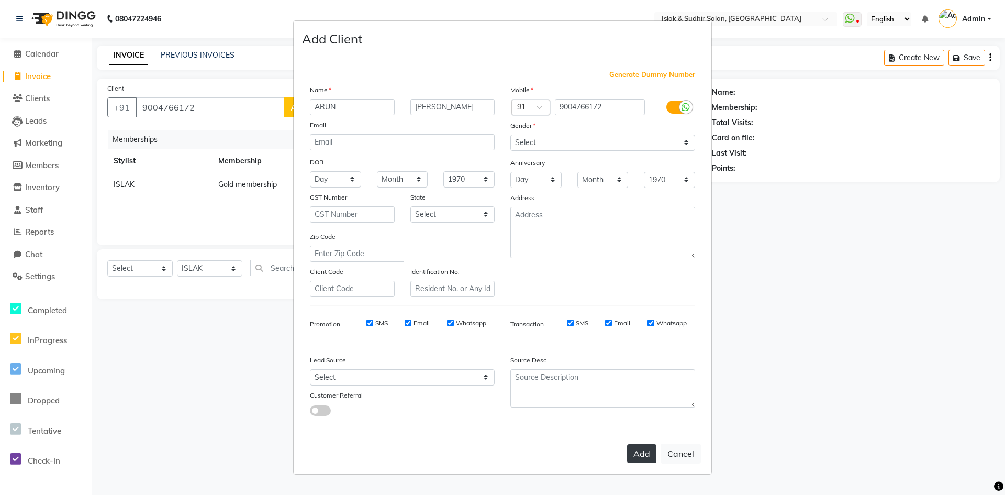
click at [648, 458] on button "Add" at bounding box center [641, 453] width 29 height 19
select select
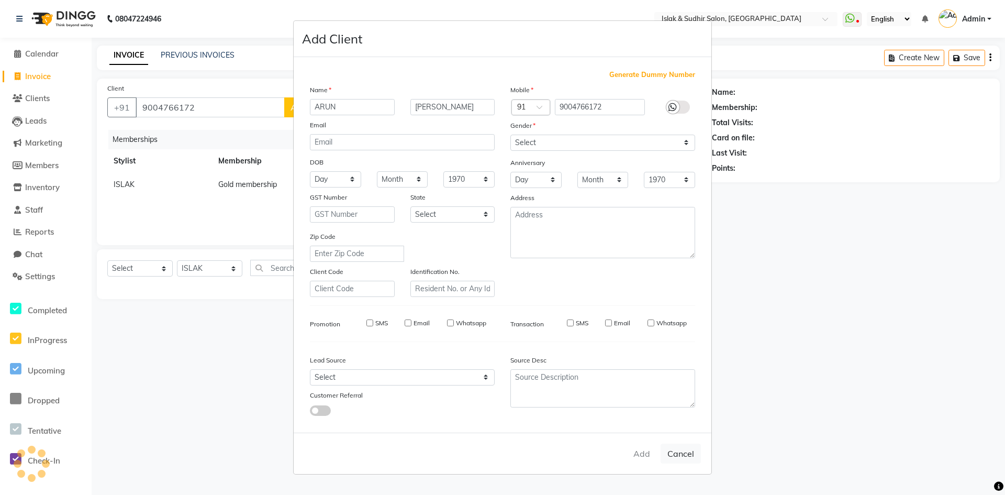
select select
checkbox input "false"
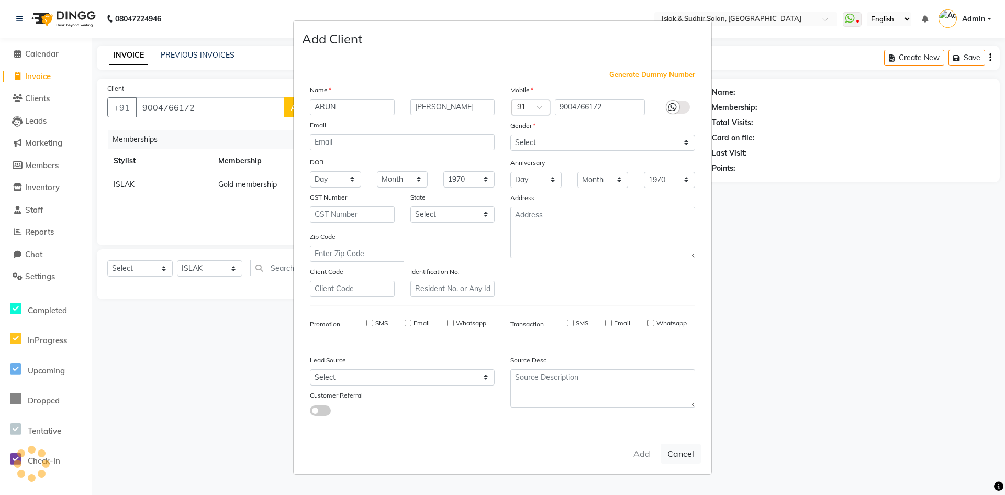
checkbox input "false"
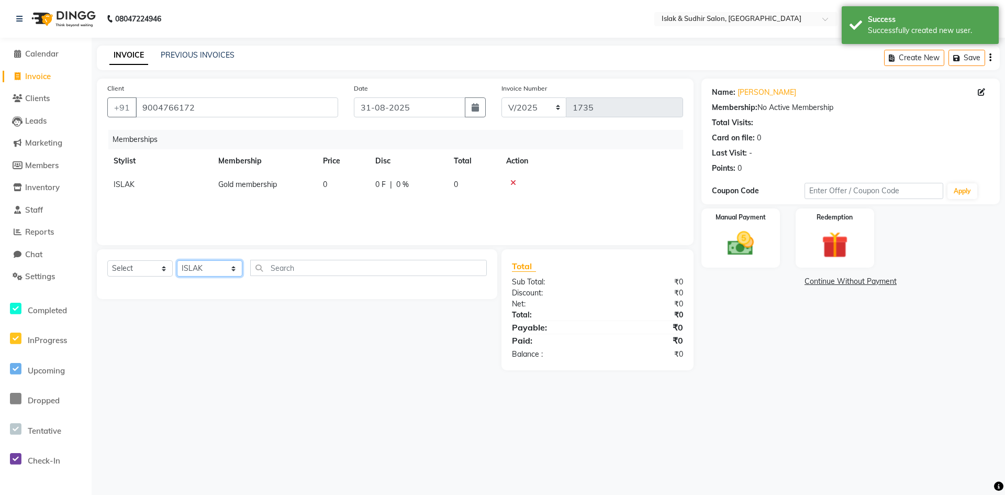
click at [203, 271] on select "Select Stylist AAKIB AAMIR ALI DIPALI ISLAK ISLAK & SUDHIR SALON NIKITA PARVIN …" at bounding box center [209, 268] width 65 height 16
click at [162, 265] on select "Select Service Product Package Voucher Prepaid Gift Card" at bounding box center [139, 268] width 65 height 16
select select "service"
click at [107, 260] on select "Select Service Product Package Voucher Prepaid Gift Card" at bounding box center [139, 268] width 65 height 16
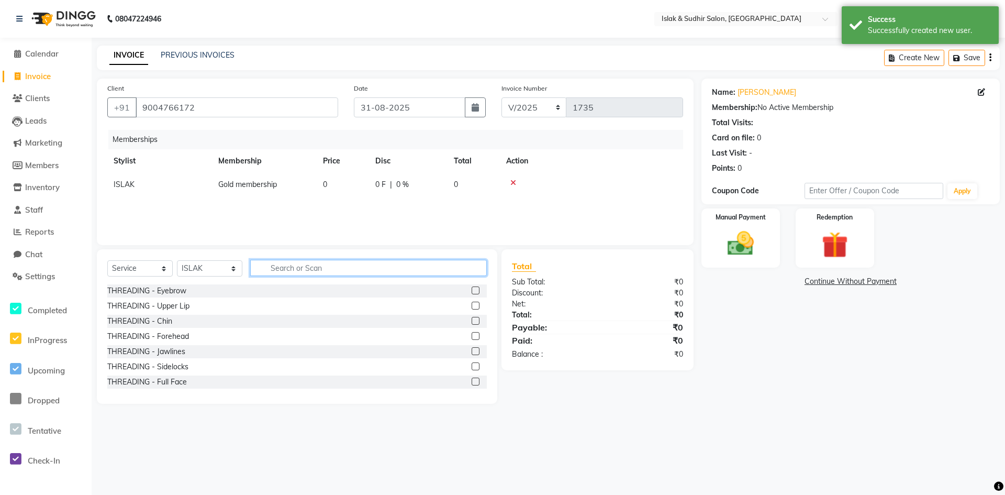
click at [273, 263] on input "text" at bounding box center [368, 268] width 237 height 16
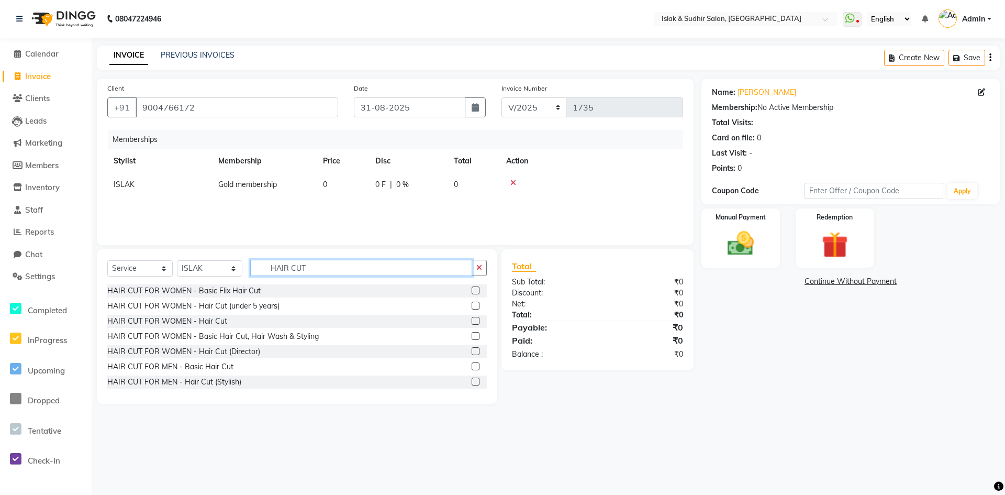
type input "HAIR CUT"
click at [472, 368] on label at bounding box center [476, 366] width 8 height 8
click at [472, 368] on input "checkbox" at bounding box center [475, 366] width 7 height 7
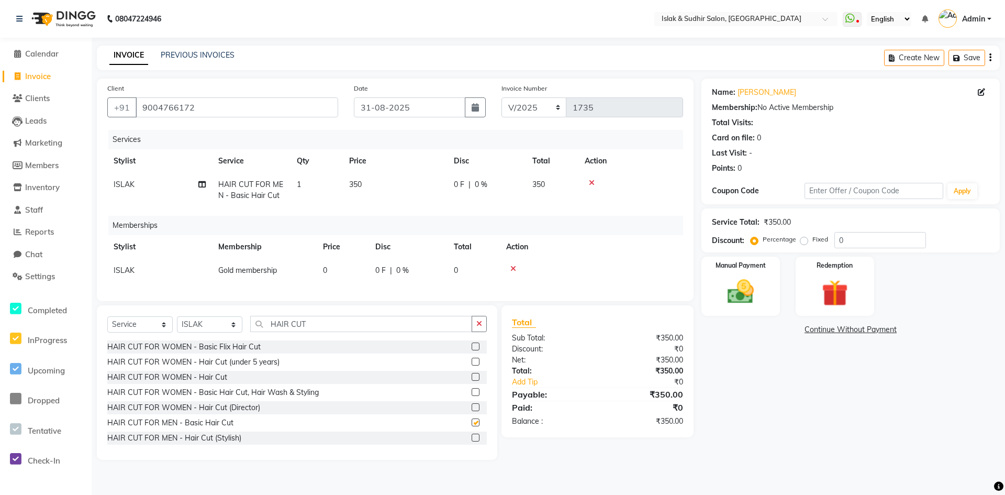
checkbox input "false"
click at [478, 327] on icon "button" at bounding box center [480, 323] width 6 height 7
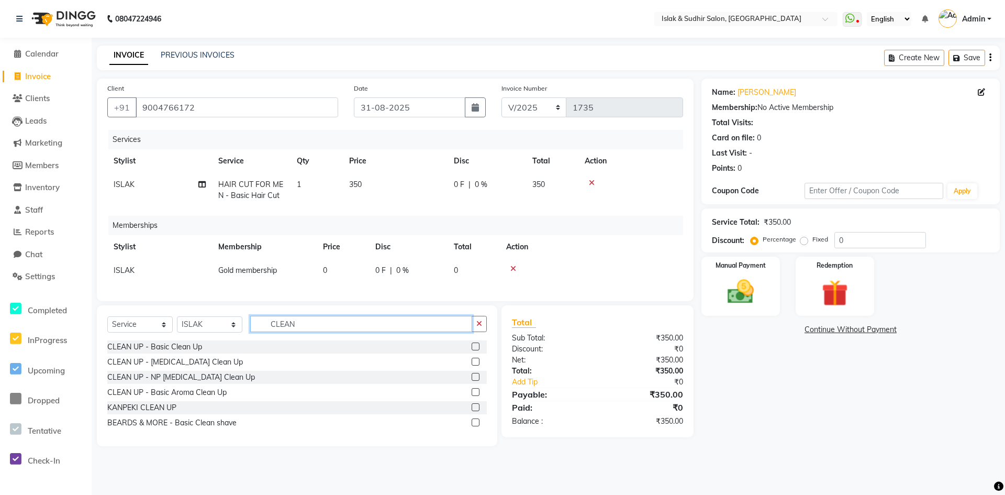
type input "CLEAN"
click at [477, 426] on label at bounding box center [476, 422] width 8 height 8
click at [477, 426] on input "checkbox" at bounding box center [475, 422] width 7 height 7
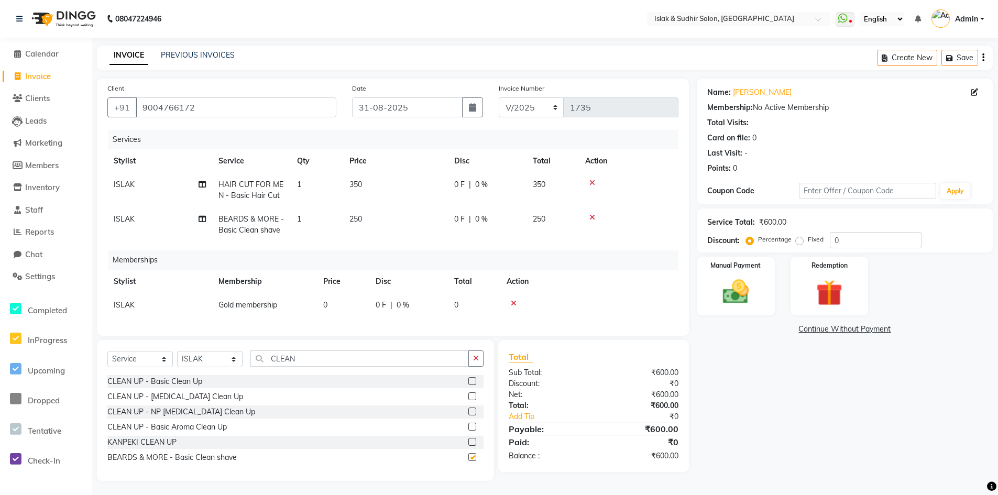
checkbox input "false"
click at [839, 243] on input "0" at bounding box center [875, 240] width 92 height 16
type input "50"
click at [850, 418] on div "Name: Arun Prajapati Membership: No Active Membership Total Visits: Card on fil…" at bounding box center [848, 280] width 304 height 402
click at [736, 292] on img at bounding box center [735, 291] width 45 height 31
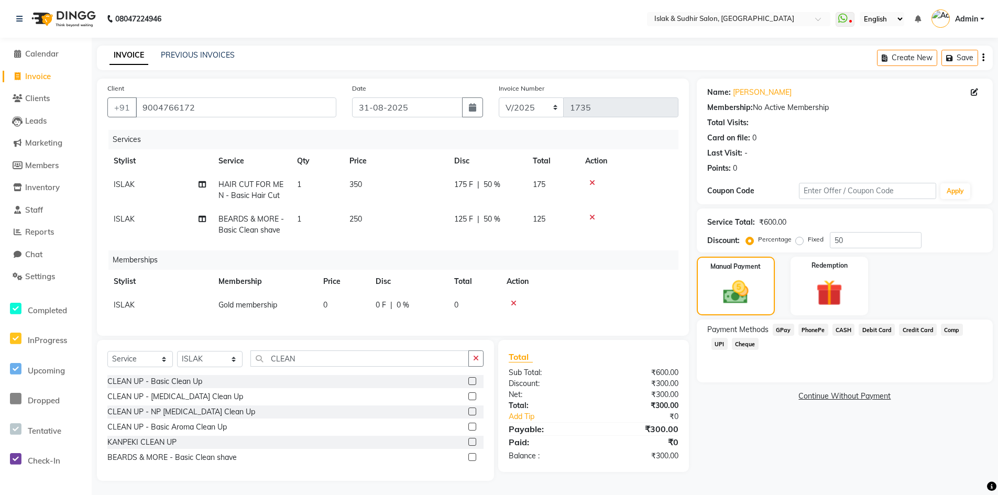
click at [779, 325] on span "GPay" at bounding box center [782, 330] width 21 height 12
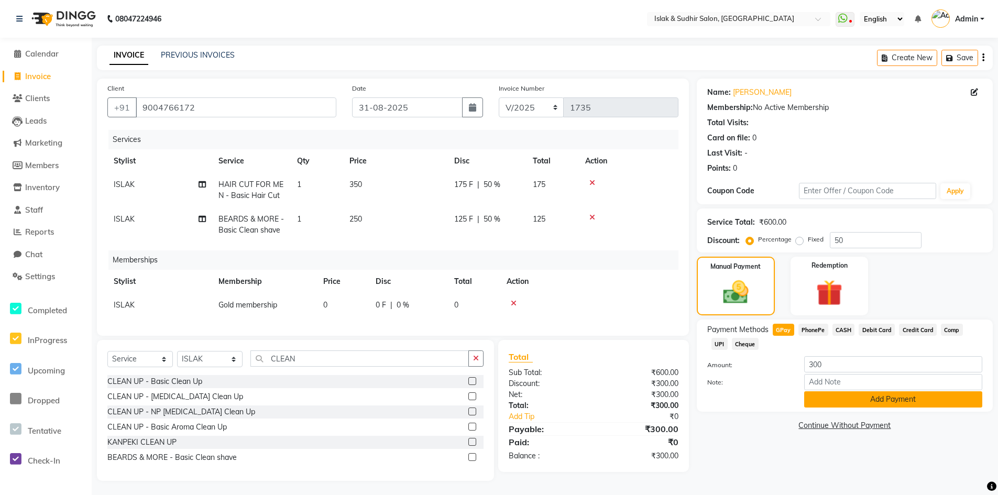
click at [876, 396] on button "Add Payment" at bounding box center [893, 399] width 178 height 16
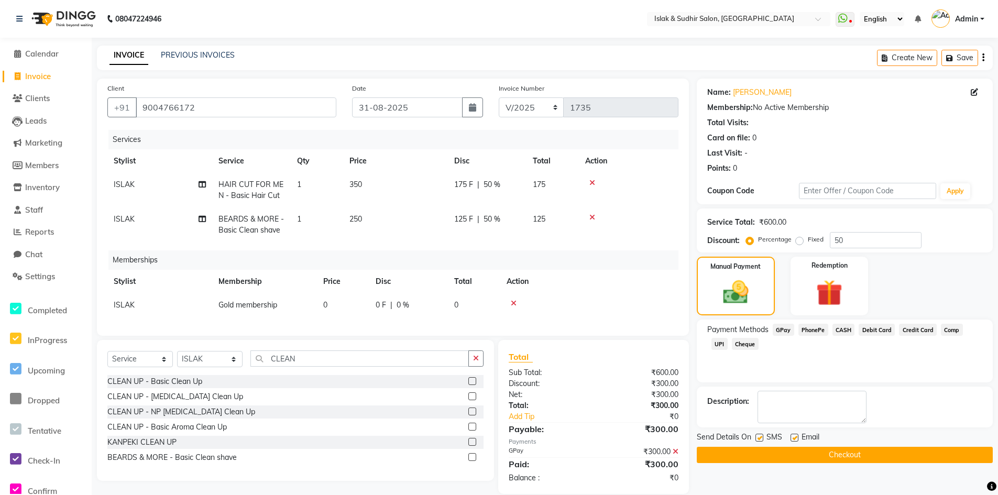
click at [859, 449] on button "Checkout" at bounding box center [844, 455] width 296 height 16
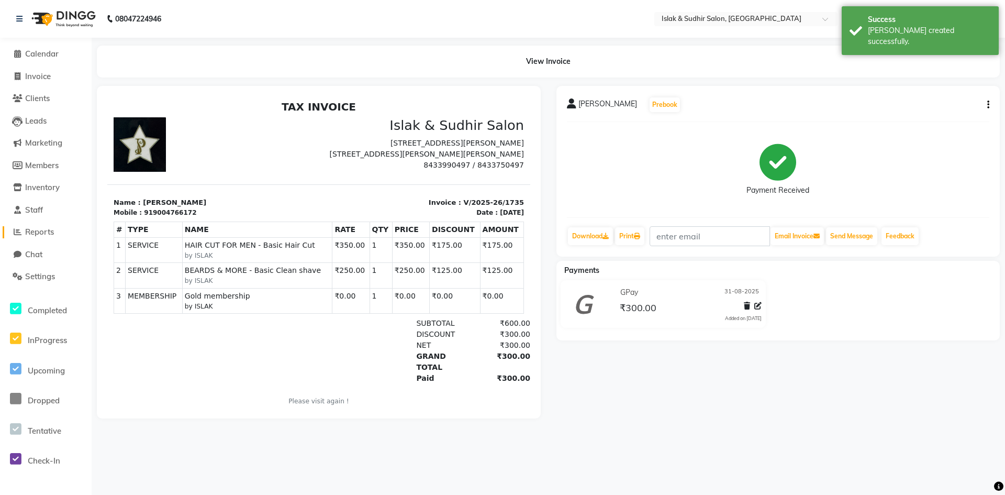
click at [45, 229] on span "Reports" at bounding box center [39, 232] width 29 height 10
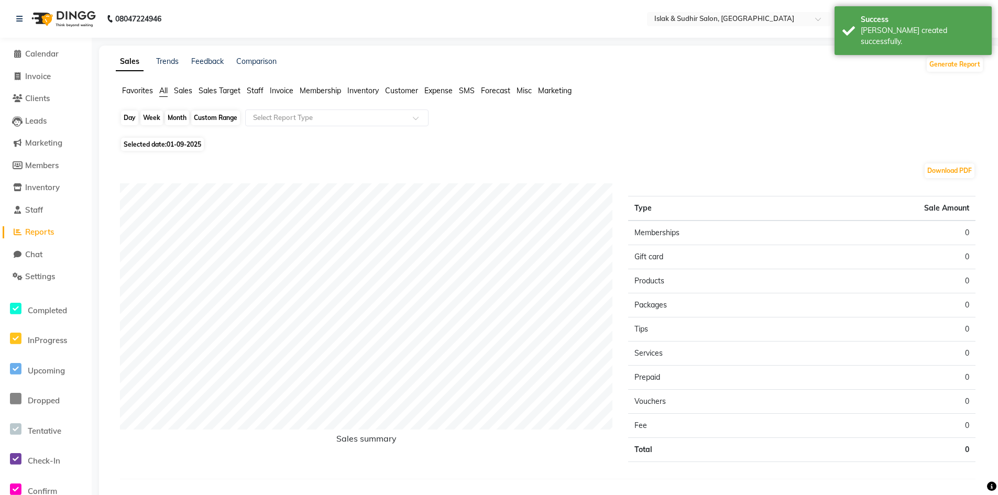
click at [126, 115] on div "Day" at bounding box center [129, 117] width 17 height 15
select select "9"
select select "2025"
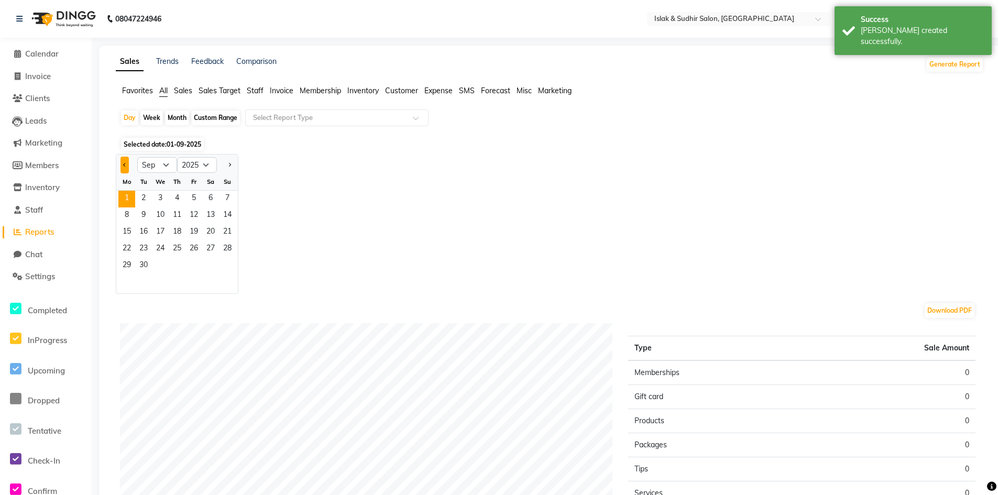
click at [123, 164] on span "Previous month" at bounding box center [125, 164] width 4 height 4
select select "8"
click at [230, 261] on span "31" at bounding box center [227, 266] width 17 height 17
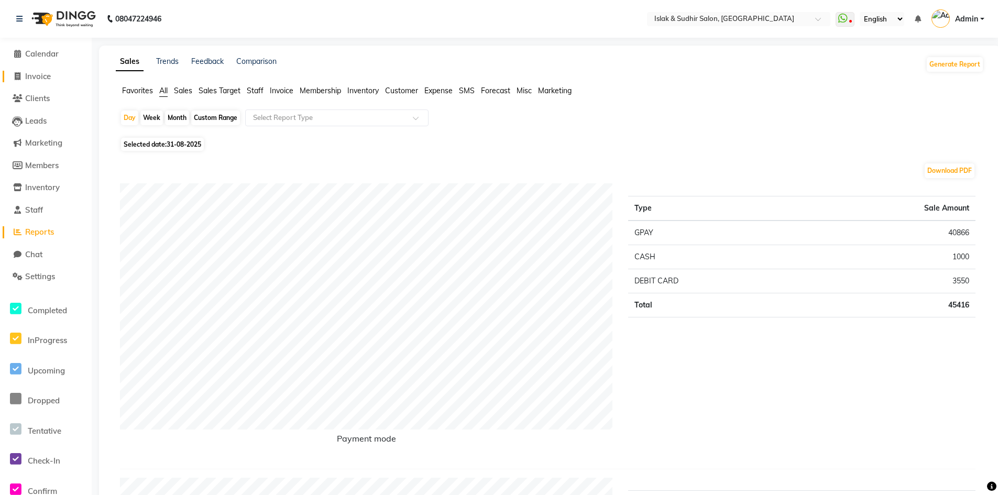
click at [38, 73] on span "Invoice" at bounding box center [38, 76] width 26 height 10
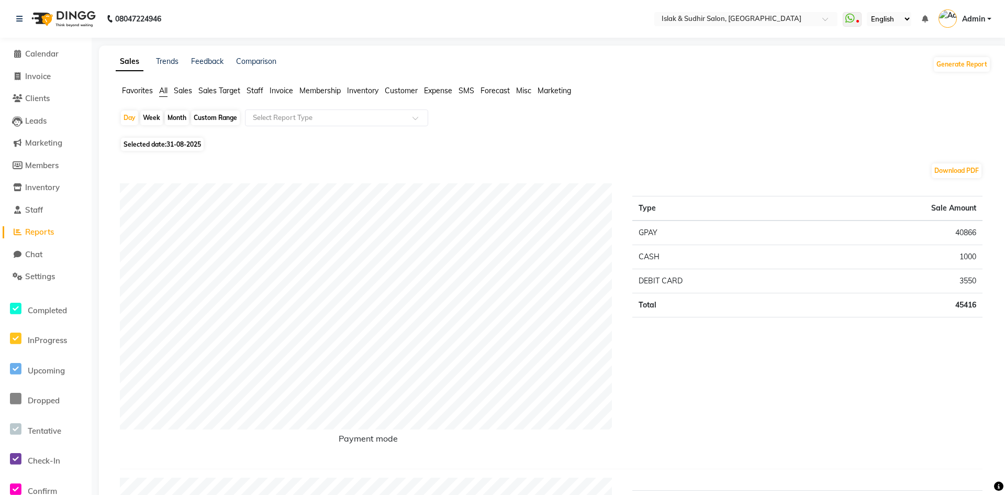
select select "7859"
select select "service"
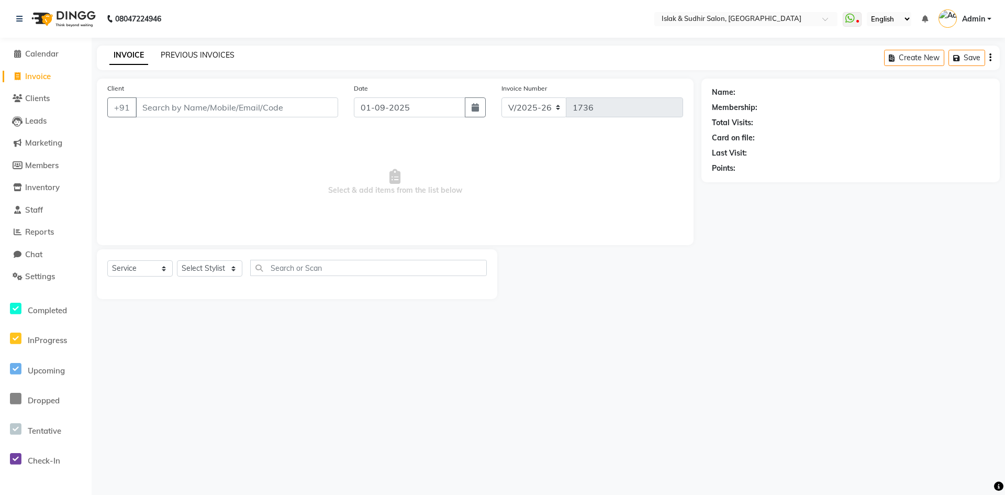
click at [216, 57] on link "PREVIOUS INVOICES" at bounding box center [198, 54] width 74 height 9
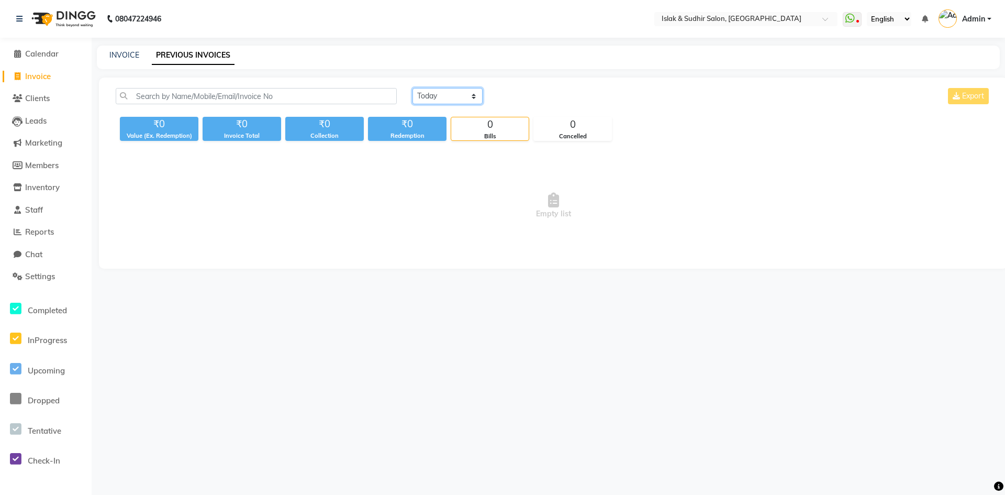
click at [458, 92] on select "[DATE] [DATE] Custom Range" at bounding box center [448, 96] width 70 height 16
select select "[DATE]"
click at [413, 88] on select "[DATE] [DATE] Custom Range" at bounding box center [448, 96] width 70 height 16
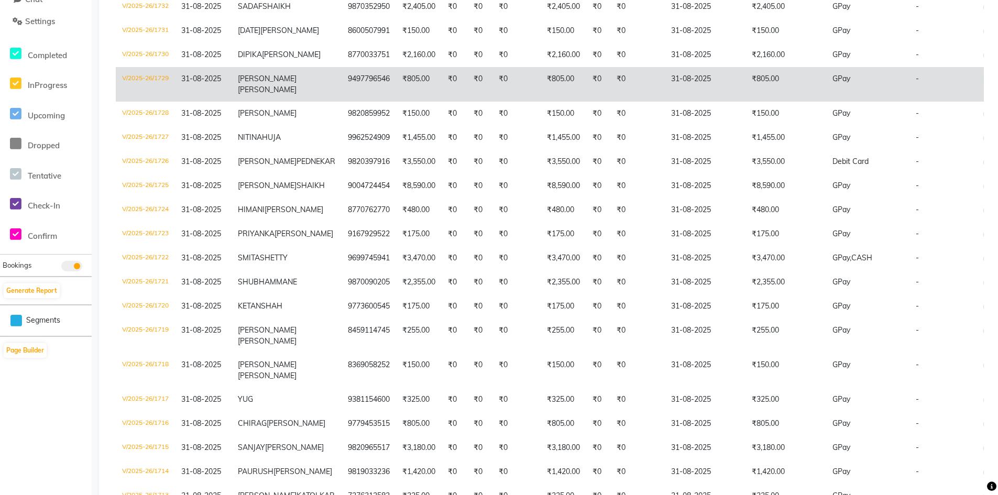
scroll to position [209, 0]
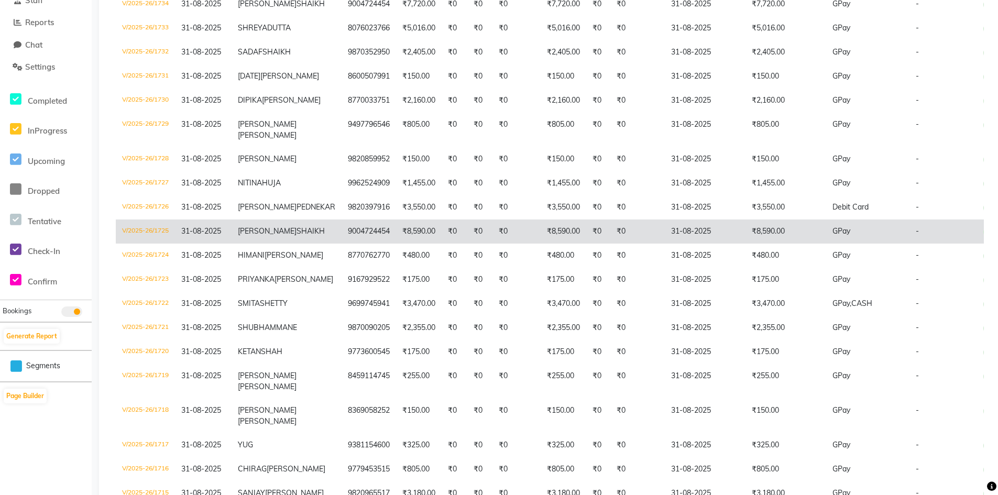
click at [745, 243] on td "₹8,590.00" at bounding box center [785, 231] width 81 height 24
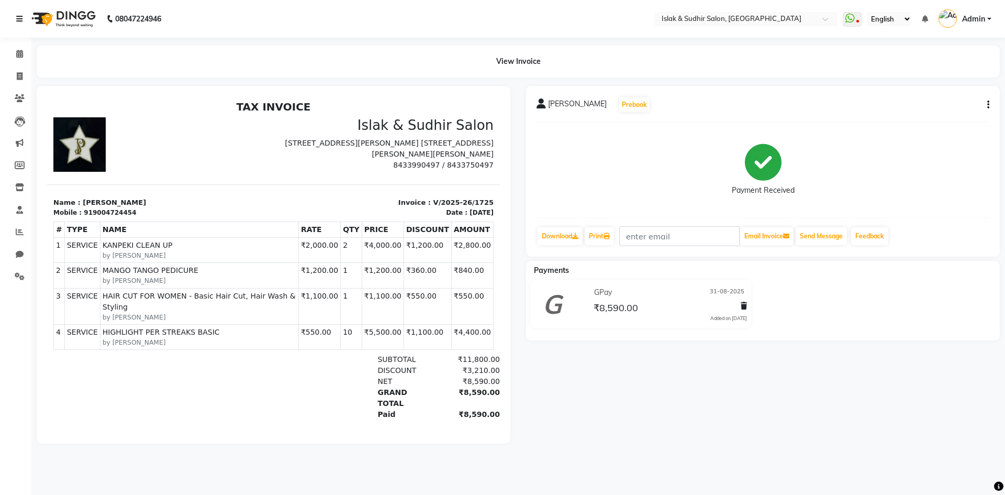
click at [21, 16] on icon at bounding box center [19, 18] width 6 height 7
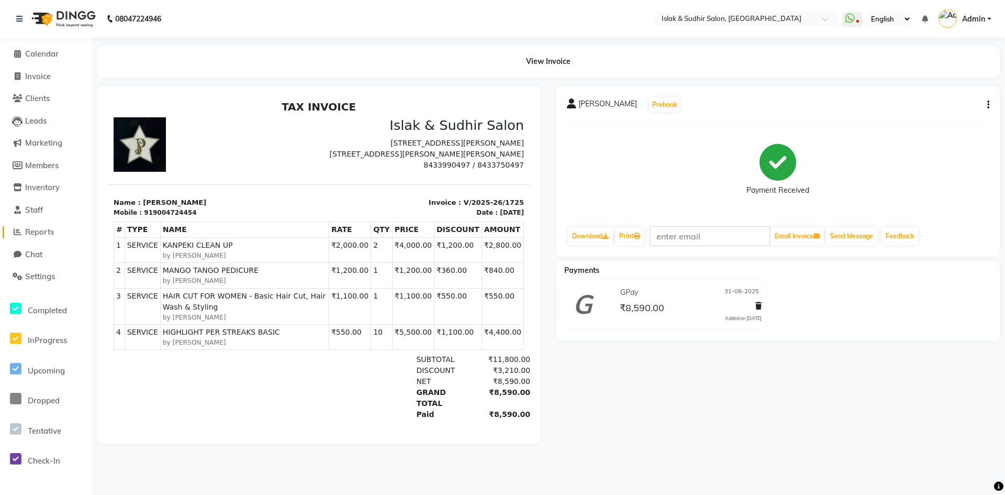
click at [48, 229] on span "Reports" at bounding box center [39, 232] width 29 height 10
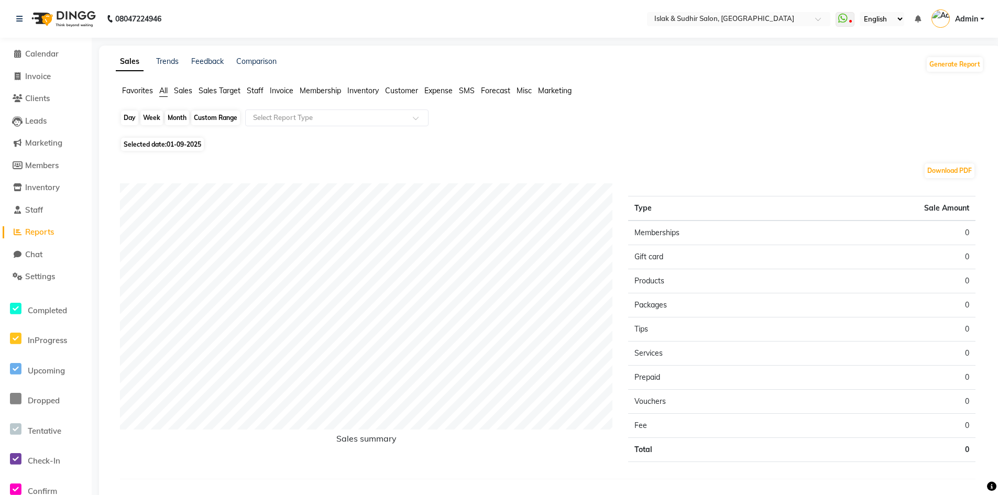
drag, startPoint x: 130, startPoint y: 110, endPoint x: 130, endPoint y: 116, distance: 5.8
click at [130, 116] on div "Day Week Month Custom Range Select Report Type" at bounding box center [549, 121] width 859 height 25
click at [130, 116] on div "Day" at bounding box center [129, 117] width 17 height 15
select select "9"
select select "2025"
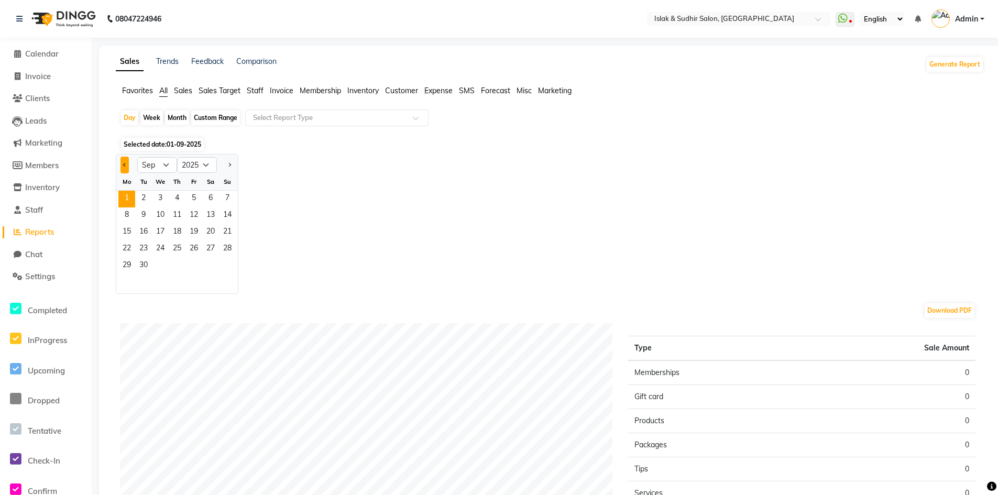
click at [125, 164] on span "Previous month" at bounding box center [125, 164] width 4 height 4
select select "8"
click at [223, 260] on span "31" at bounding box center [227, 266] width 17 height 17
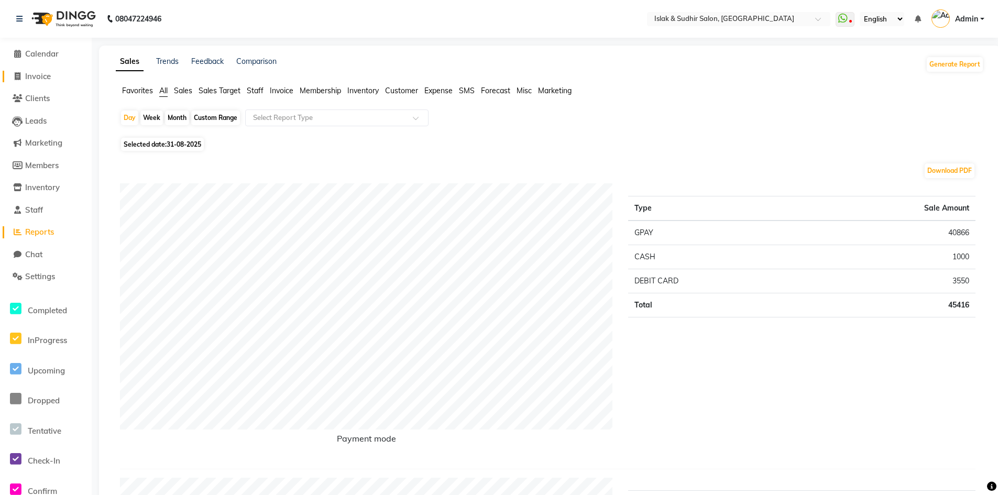
click at [41, 79] on span "Invoice" at bounding box center [38, 76] width 26 height 10
select select "7859"
select select "service"
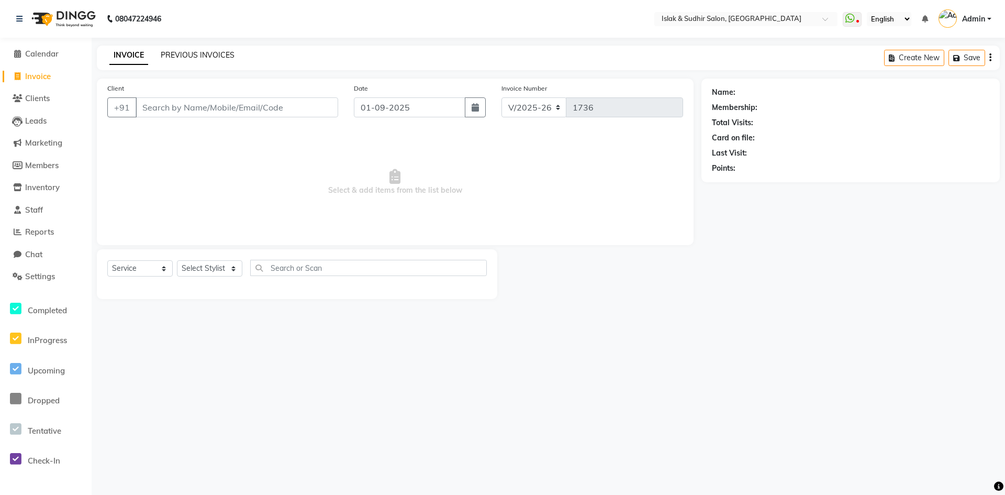
click at [209, 56] on link "PREVIOUS INVOICES" at bounding box center [198, 54] width 74 height 9
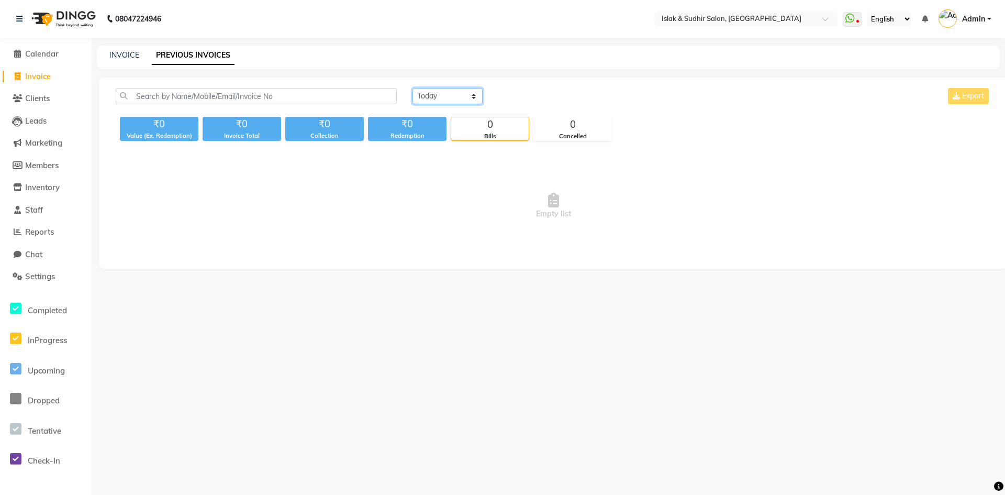
click at [472, 94] on select "[DATE] [DATE] Custom Range" at bounding box center [448, 96] width 70 height 16
select select "[DATE]"
click at [413, 88] on select "[DATE] [DATE] Custom Range" at bounding box center [448, 96] width 70 height 16
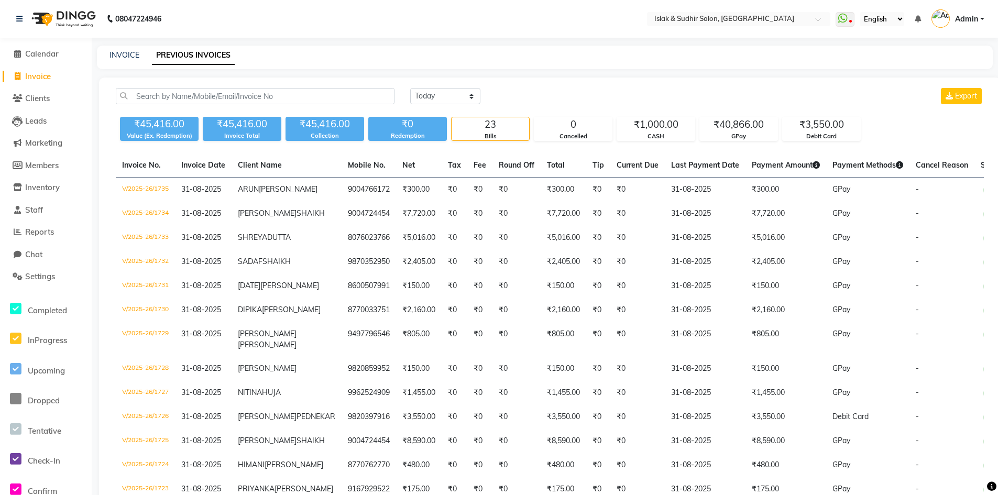
click at [33, 77] on span "Invoice" at bounding box center [38, 76] width 26 height 10
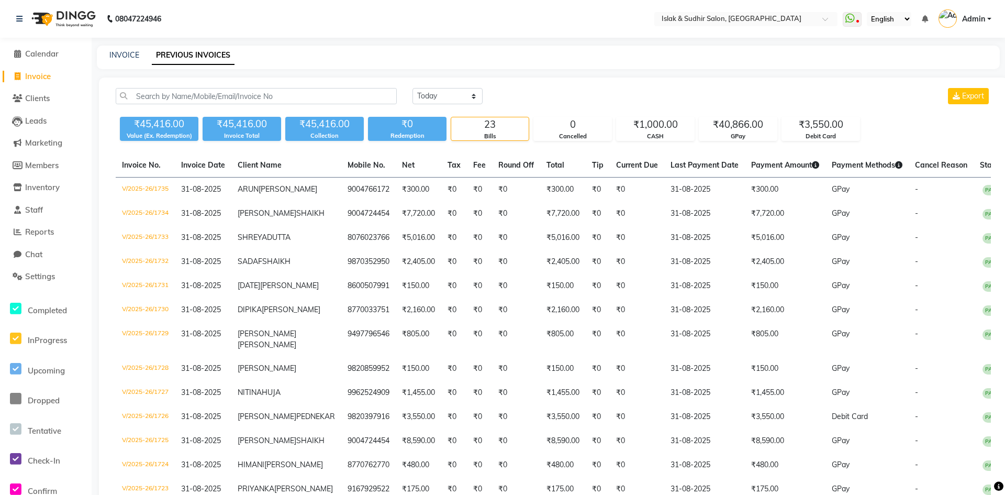
select select "7859"
select select "service"
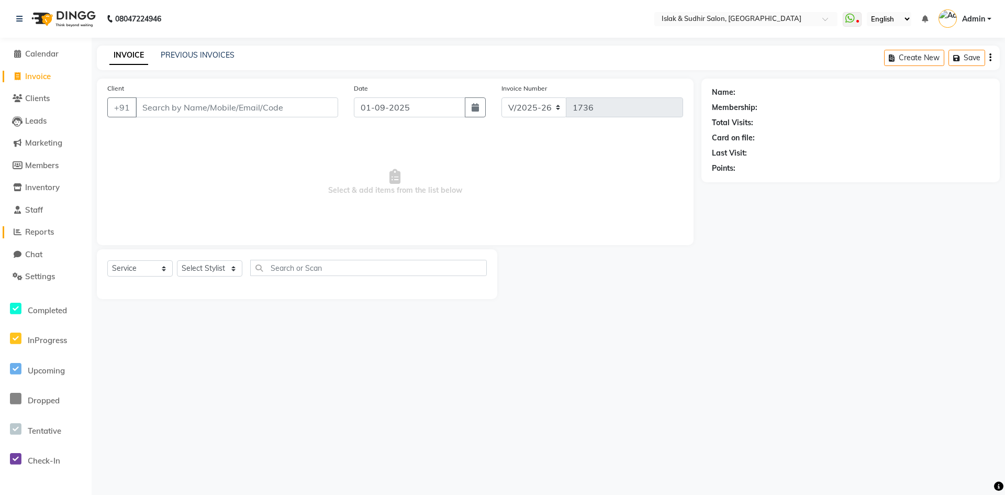
click at [43, 231] on span "Reports" at bounding box center [39, 232] width 29 height 10
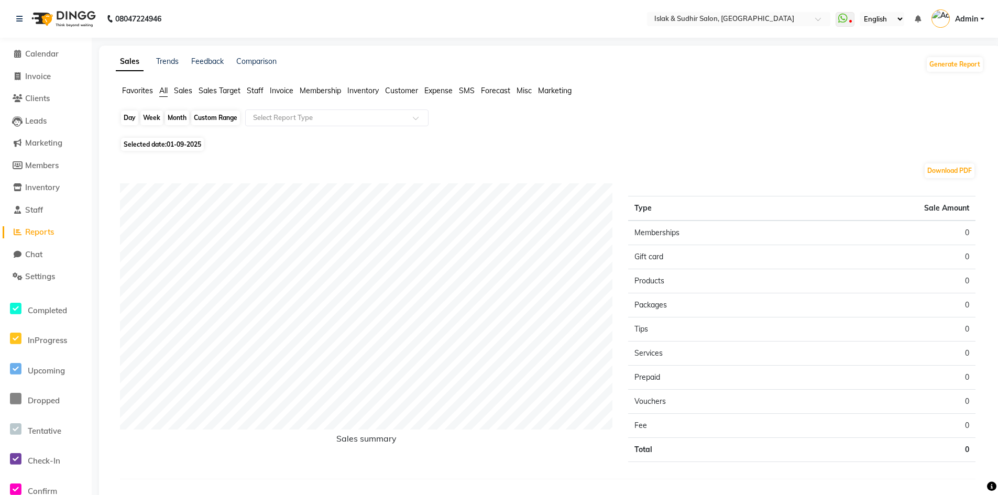
click at [129, 121] on div "Day" at bounding box center [129, 117] width 17 height 15
select select "9"
select select "2025"
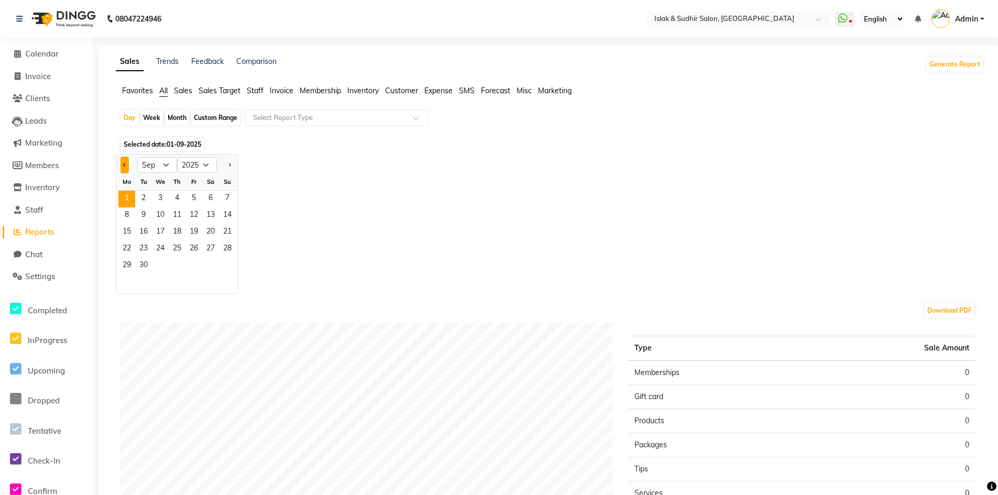
click at [125, 166] on span "Previous month" at bounding box center [125, 164] width 4 height 4
select select "8"
click at [226, 266] on span "31" at bounding box center [227, 266] width 17 height 17
